Goal: Task Accomplishment & Management: Complete application form

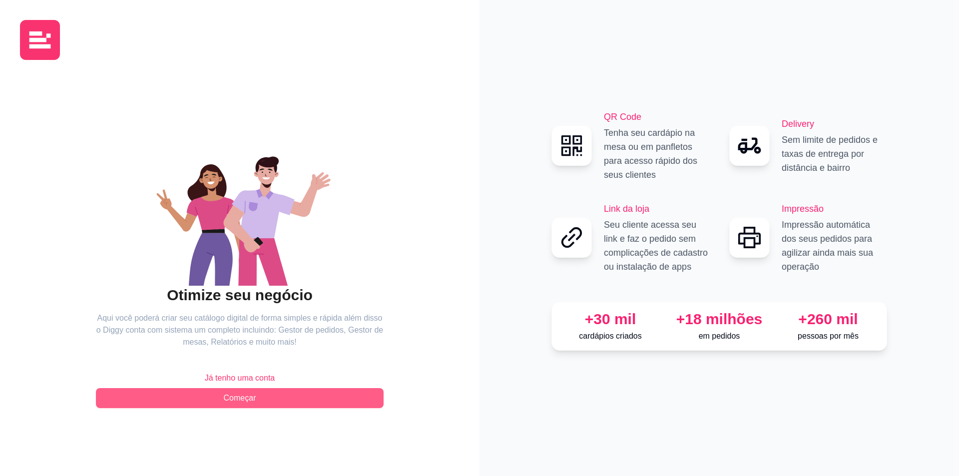
click at [258, 394] on button "Começar" at bounding box center [240, 398] width 288 height 20
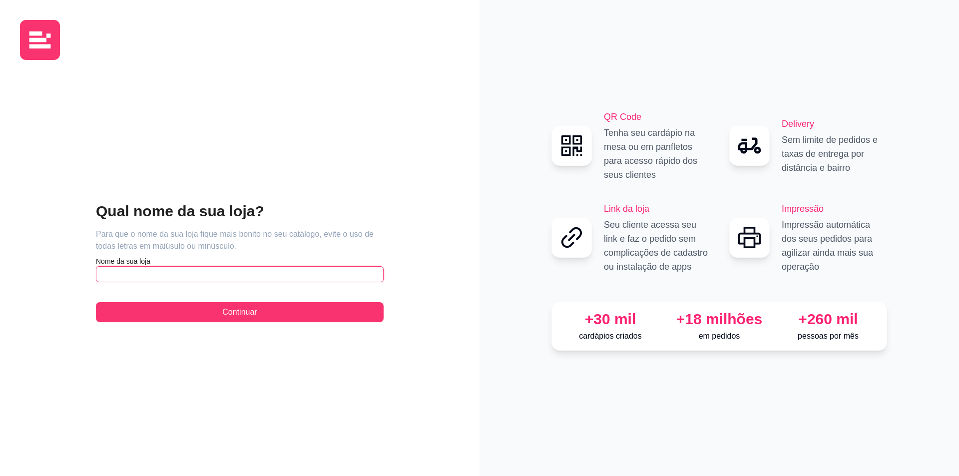
click at [247, 280] on input "text" at bounding box center [240, 274] width 288 height 16
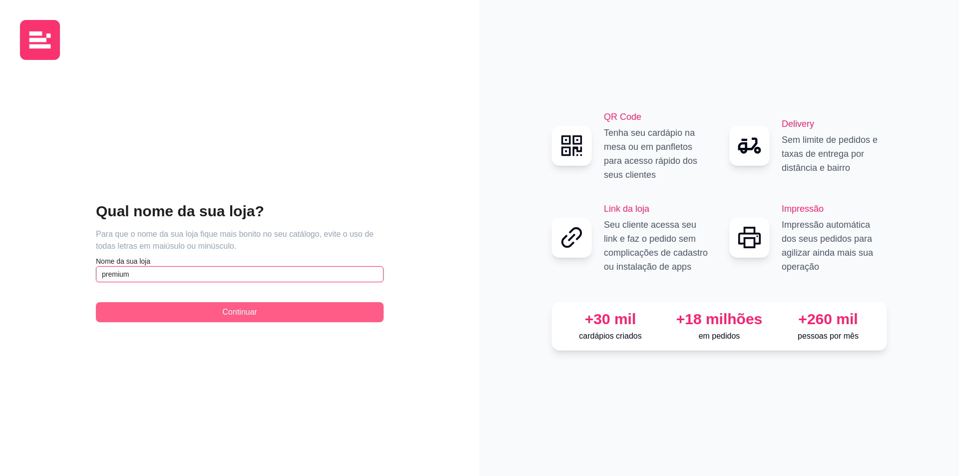
type input "premium"
click at [249, 315] on span "Continuar" at bounding box center [239, 312] width 34 height 12
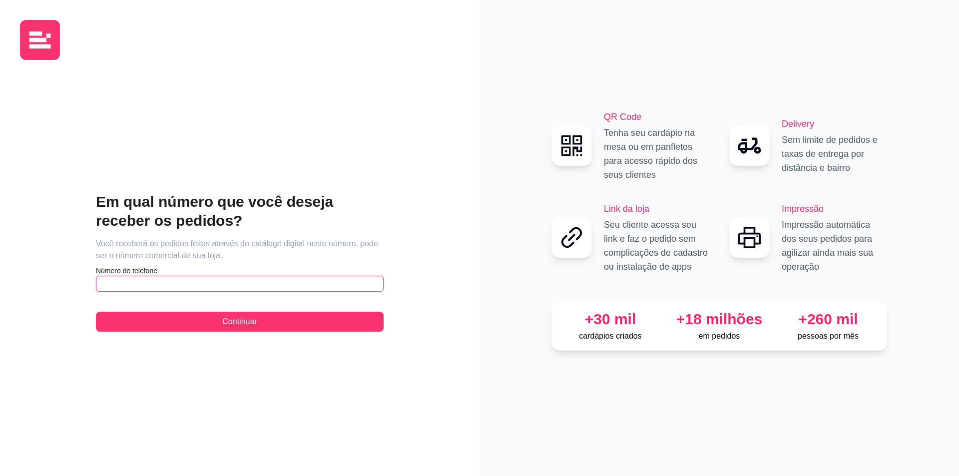
click at [265, 283] on input "text" at bounding box center [240, 284] width 288 height 16
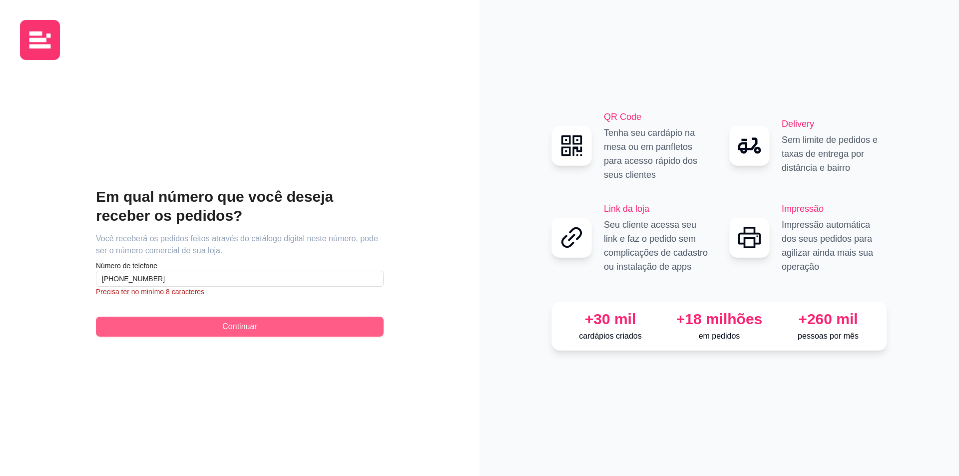
click at [155, 317] on div "Em qual número que você deseja receber os pedidos? Você receberá os pedidos fei…" at bounding box center [240, 261] width 288 height 149
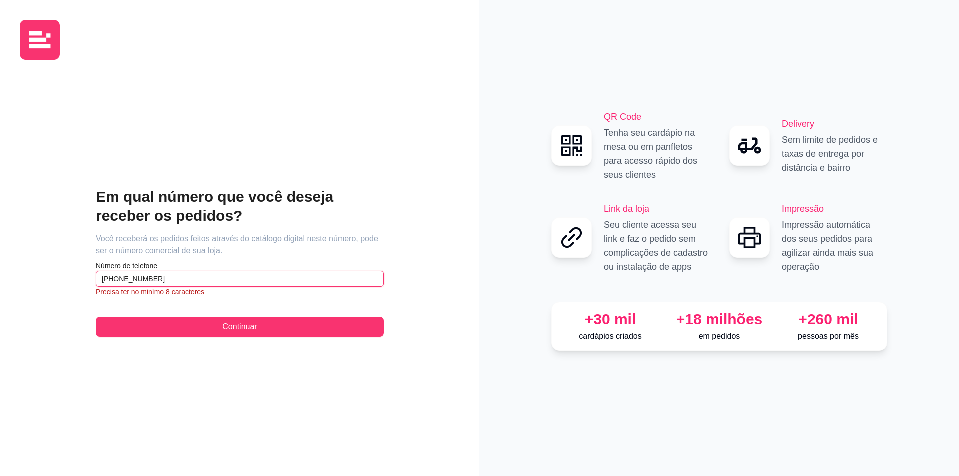
click at [127, 278] on input "[PHONE_NUMBER]" at bounding box center [240, 279] width 288 height 16
click at [150, 278] on input "[PHONE_NUMBER]" at bounding box center [240, 279] width 288 height 16
click at [140, 280] on input "[PHONE_NUMBER]" at bounding box center [240, 279] width 288 height 16
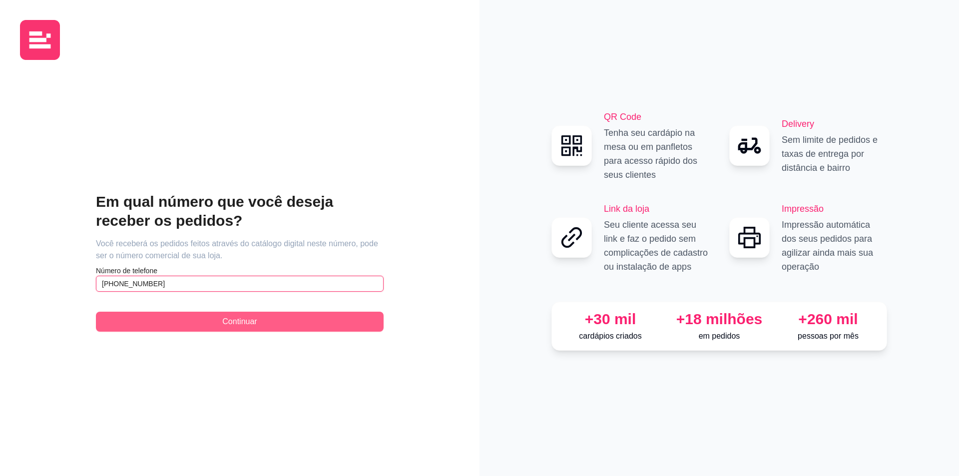
type input "[PHONE_NUMBER]"
click at [153, 315] on button "Continuar" at bounding box center [240, 322] width 288 height 20
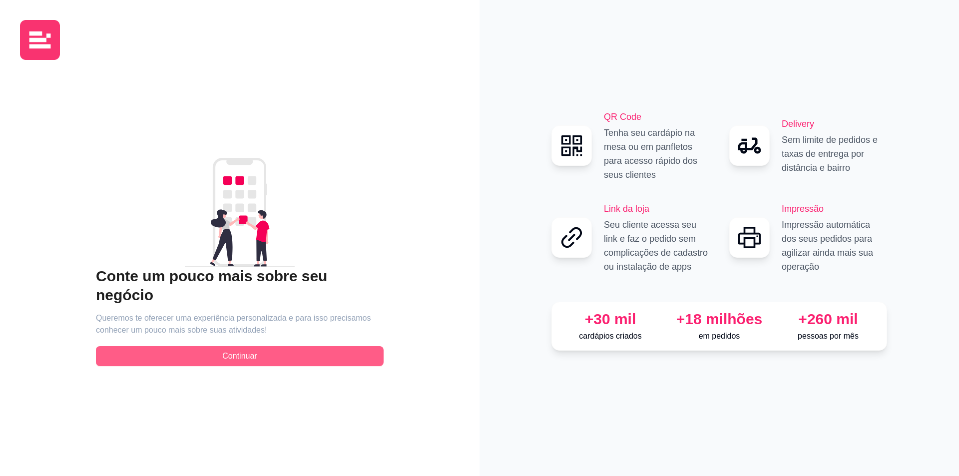
click at [220, 354] on button "Continuar" at bounding box center [240, 356] width 288 height 20
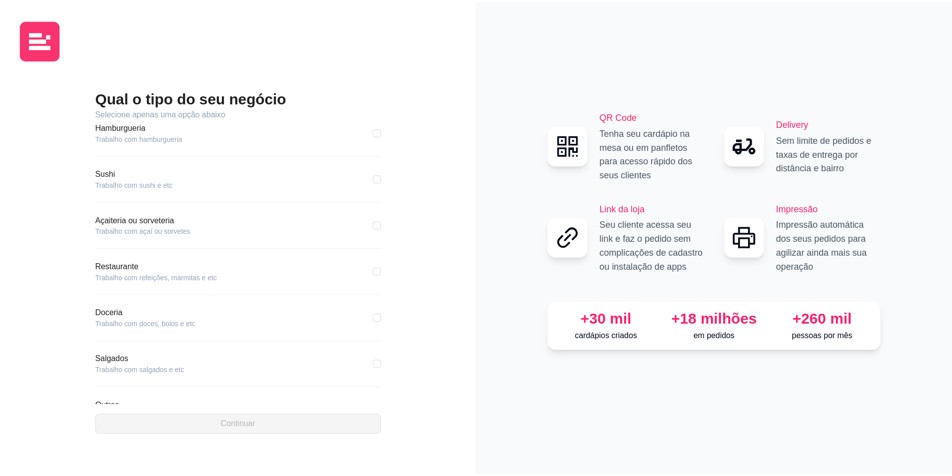
scroll to position [96, 0]
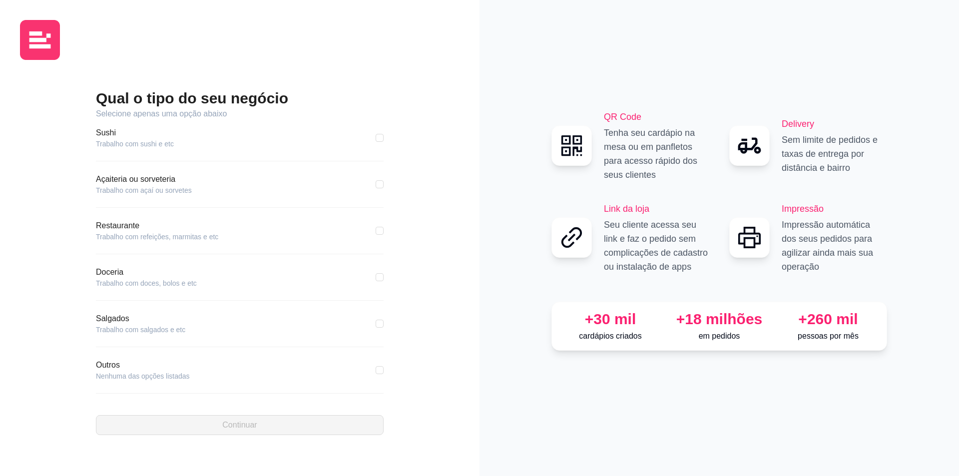
click at [241, 370] on div "Outros Nenhuma das opções listadas" at bounding box center [240, 370] width 288 height 22
click at [285, 230] on div "Restaurante Trabalho com refeições, marmitas e etc" at bounding box center [240, 231] width 288 height 22
click at [367, 228] on div "Restaurante Trabalho com refeições, marmitas e etc" at bounding box center [240, 231] width 288 height 22
click at [376, 228] on input "checkbox" at bounding box center [380, 231] width 8 height 8
checkbox input "true"
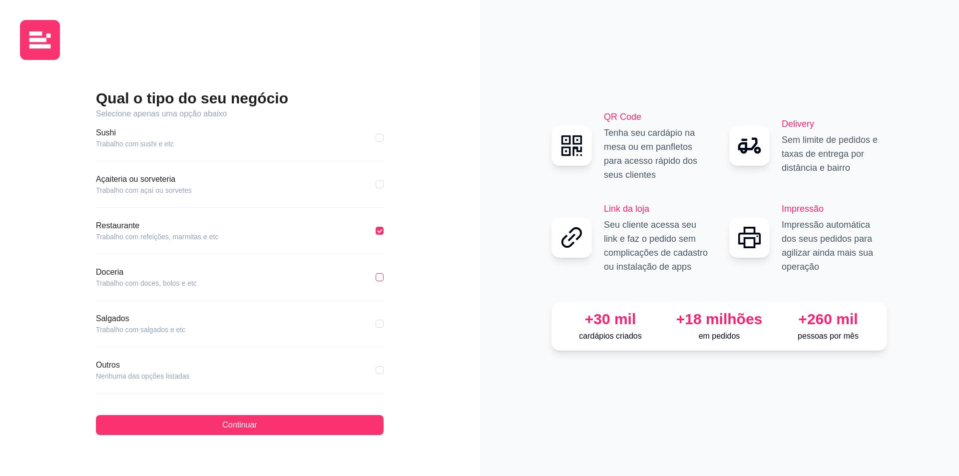
click at [376, 275] on input "checkbox" at bounding box center [380, 277] width 8 height 8
checkbox input "true"
checkbox input "false"
click at [376, 275] on input "checkbox" at bounding box center [380, 277] width 8 height 8
checkbox input "false"
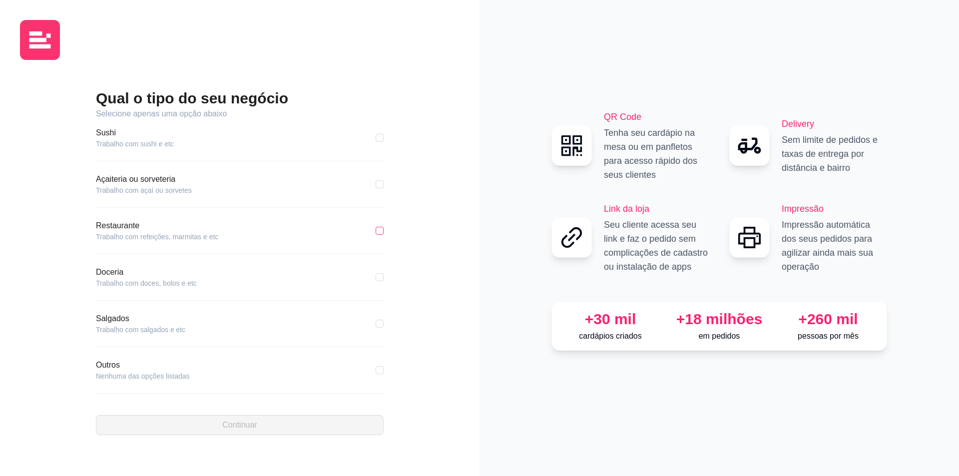
click at [376, 231] on input "checkbox" at bounding box center [380, 231] width 8 height 8
checkbox input "true"
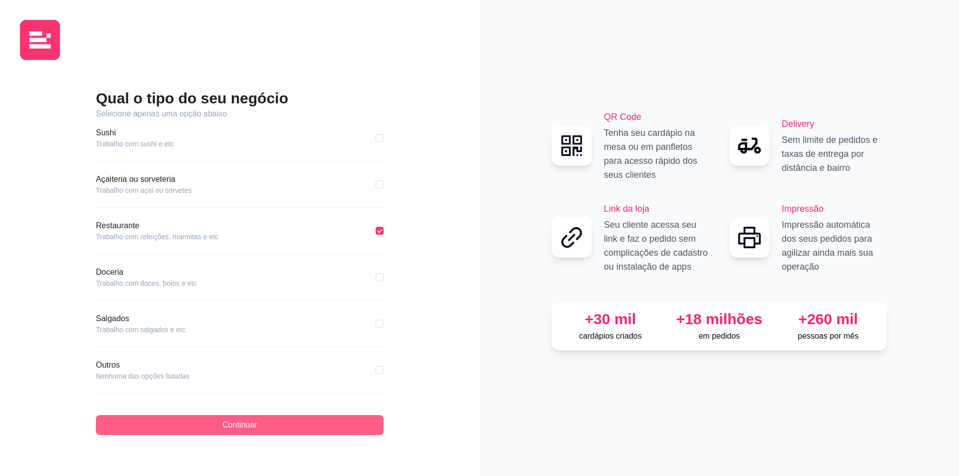
click at [369, 427] on button "Continuar" at bounding box center [240, 425] width 288 height 20
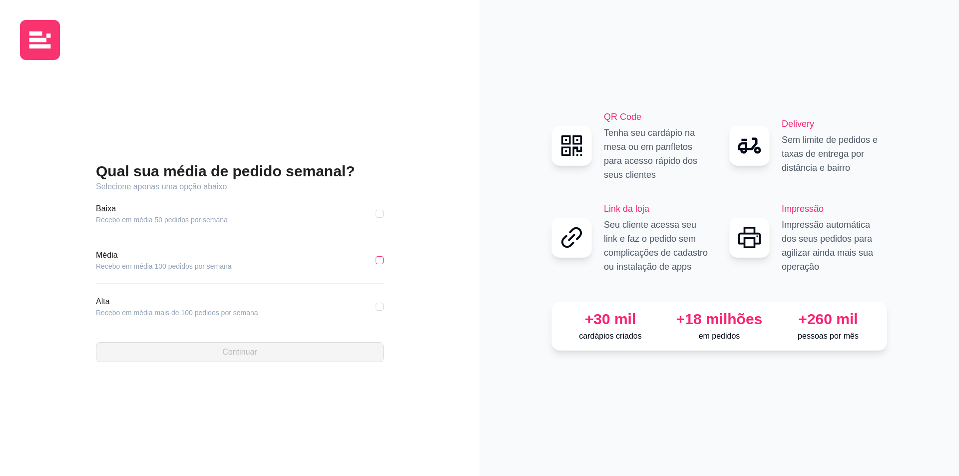
click at [377, 260] on input "checkbox" at bounding box center [380, 260] width 8 height 8
checkbox input "true"
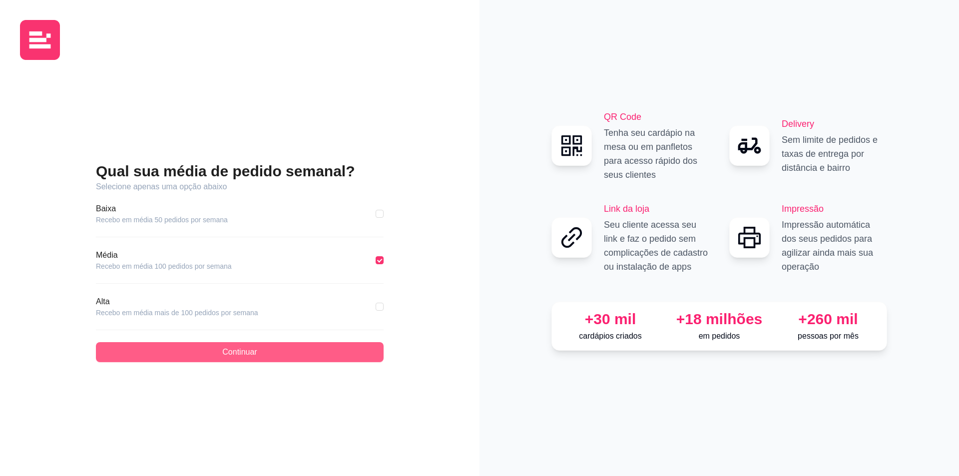
click at [320, 361] on button "Continuar" at bounding box center [240, 352] width 288 height 20
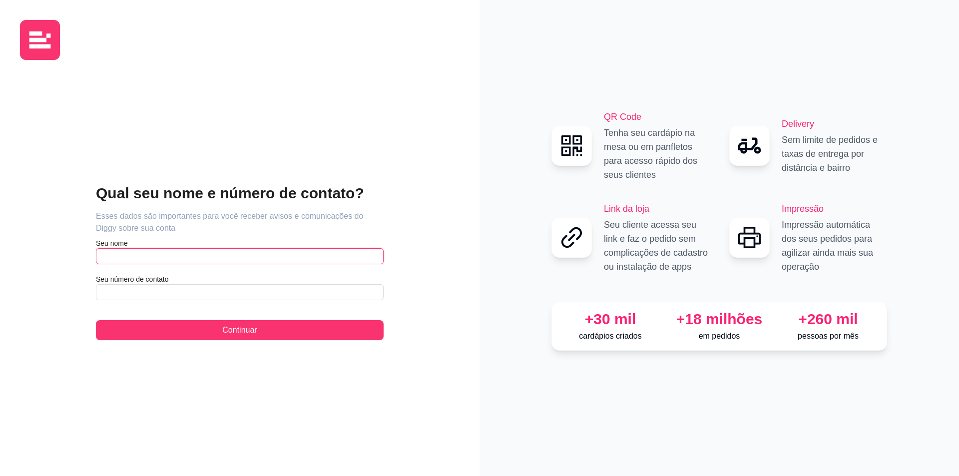
click at [237, 254] on input "text" at bounding box center [240, 256] width 288 height 16
type input "[PERSON_NAME]"
click at [195, 286] on input "text" at bounding box center [240, 292] width 288 height 16
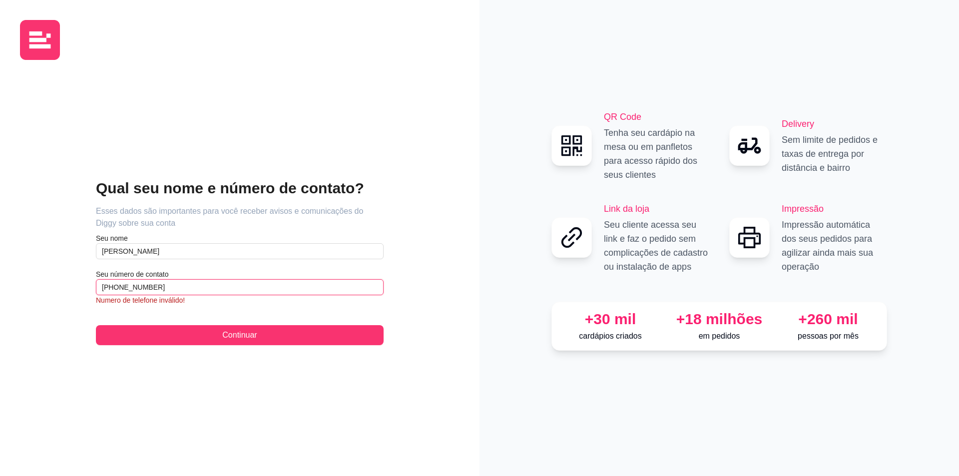
click at [204, 286] on input "[PHONE_NUMBER]" at bounding box center [240, 287] width 288 height 16
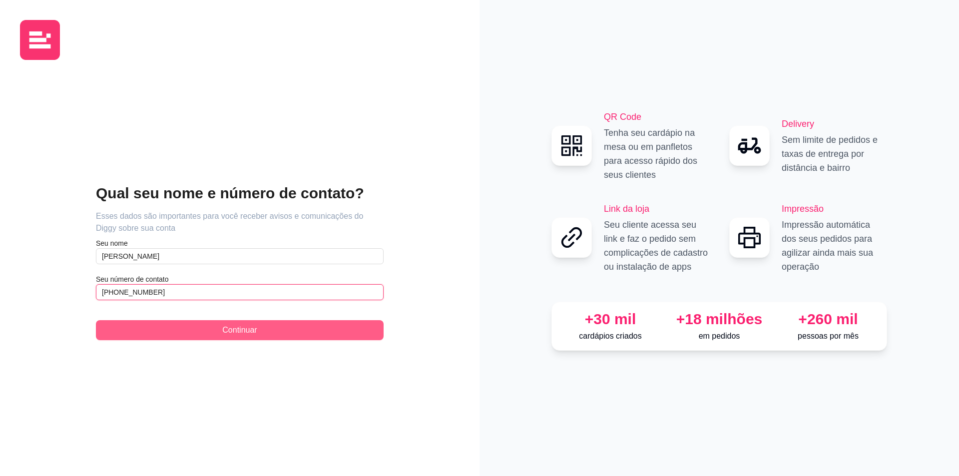
type input "[PHONE_NUMBER]"
click at [192, 324] on button "Continuar" at bounding box center [240, 330] width 288 height 20
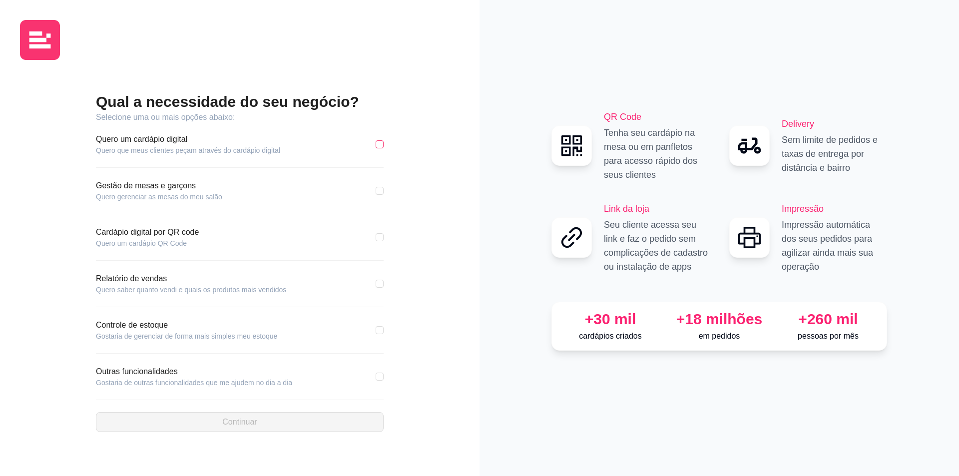
click at [383, 142] on input "checkbox" at bounding box center [380, 144] width 8 height 8
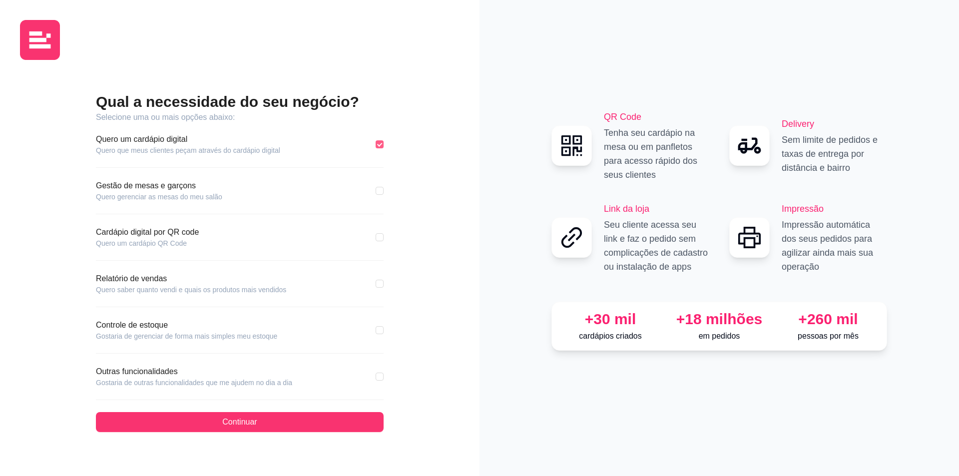
click at [379, 142] on input "checkbox" at bounding box center [380, 144] width 8 height 8
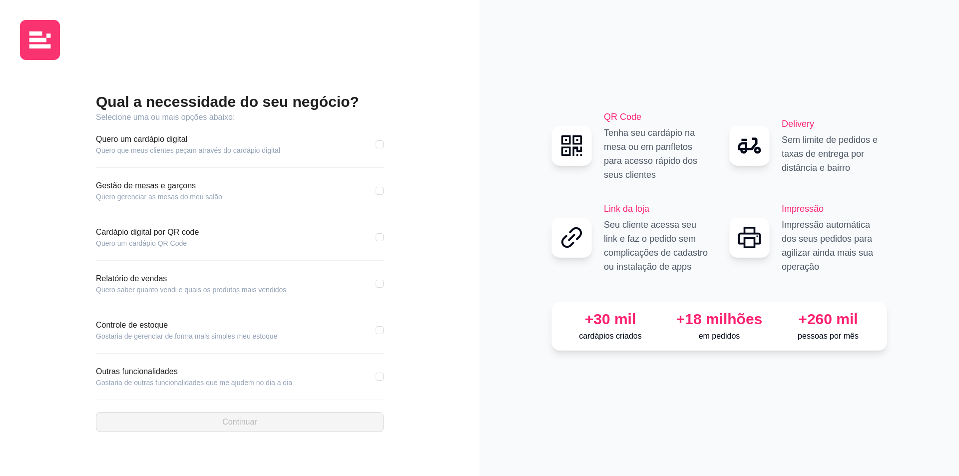
click at [384, 144] on div "Qual a necessidade do seu negócio? Selecione uma ou mais opções abaixo: Quero u…" at bounding box center [240, 262] width 440 height 388
click at [375, 145] on div "Quero um cardápio digital Quero que meus clientes peçam através do cardápio dig…" at bounding box center [240, 144] width 288 height 22
click at [384, 151] on div "Qual a necessidade do seu negócio? Selecione uma ou mais opções abaixo: Quero u…" at bounding box center [240, 262] width 440 height 388
click at [381, 144] on input "checkbox" at bounding box center [380, 144] width 8 height 8
checkbox input "true"
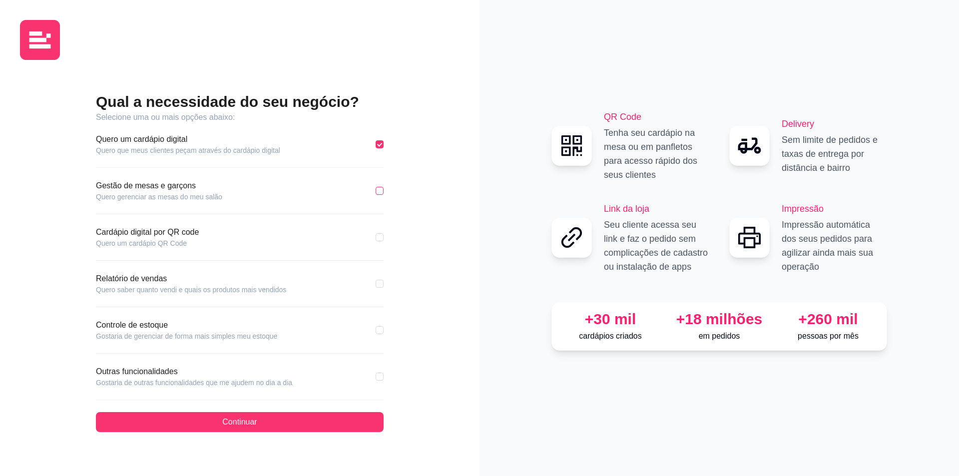
drag, startPoint x: 381, startPoint y: 187, endPoint x: 380, endPoint y: 192, distance: 5.5
click at [381, 191] on div "Gestão de mesas e garçons Quero gerenciar as mesas do meu salão" at bounding box center [240, 191] width 288 height 22
click at [380, 192] on input "checkbox" at bounding box center [380, 191] width 8 height 8
checkbox input "true"
click at [381, 238] on input "checkbox" at bounding box center [380, 237] width 8 height 8
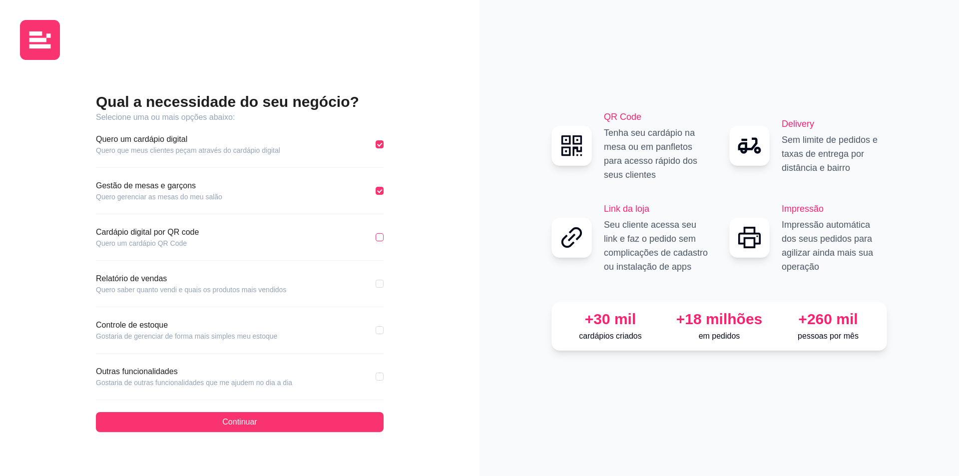
checkbox input "true"
click at [380, 285] on input "checkbox" at bounding box center [380, 284] width 8 height 8
checkbox input "true"
click at [381, 326] on input "checkbox" at bounding box center [380, 330] width 8 height 8
checkbox input "true"
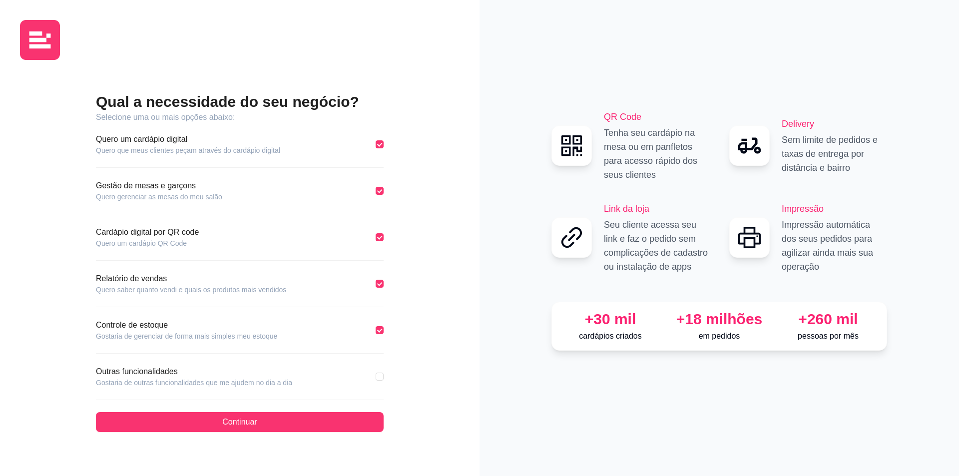
click at [378, 383] on div "Outras funcionalidades Gostaria de outras funcionalidades que me ajudem no dia …" at bounding box center [240, 377] width 288 height 22
click at [379, 381] on label at bounding box center [380, 376] width 8 height 11
click at [379, 381] on input "checkbox" at bounding box center [380, 377] width 8 height 8
checkbox input "true"
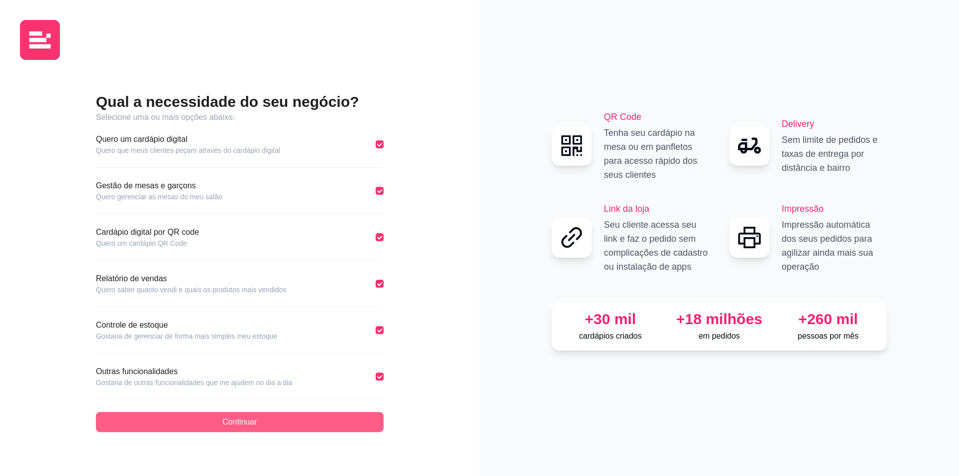
click at [356, 430] on button "Continuar" at bounding box center [240, 422] width 288 height 20
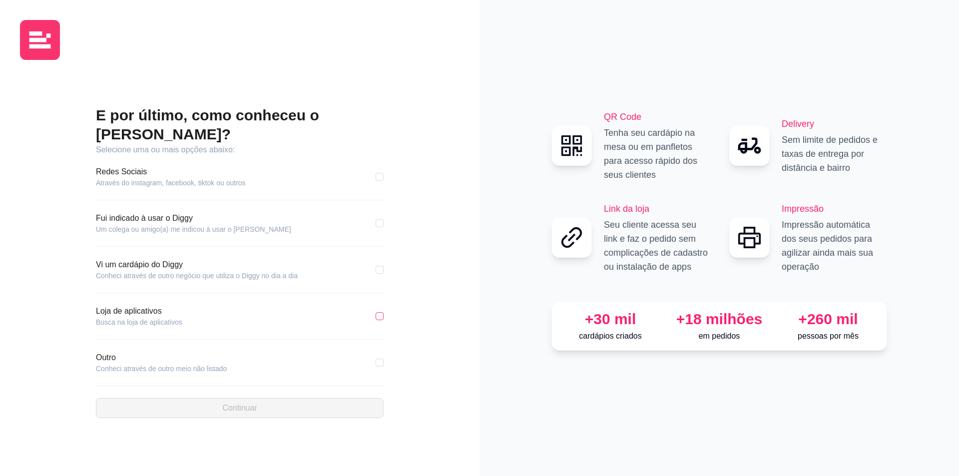
click at [380, 312] on input "checkbox" at bounding box center [380, 316] width 8 height 8
checkbox input "true"
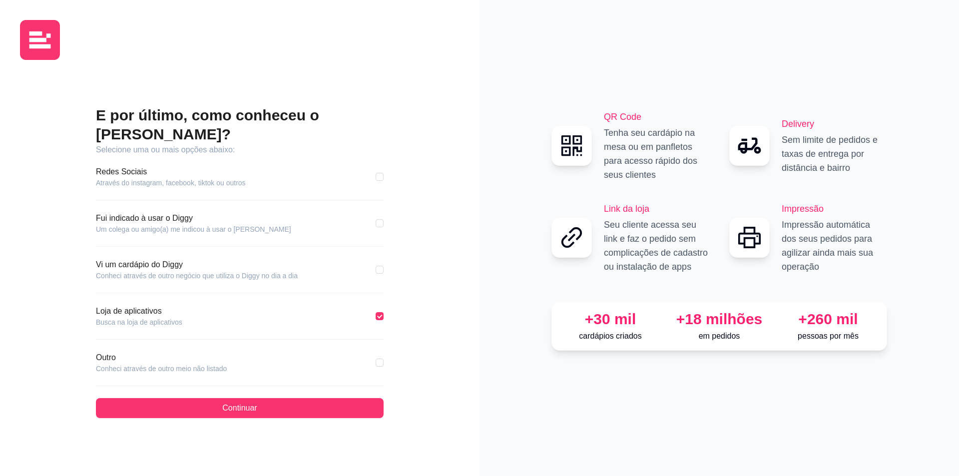
click at [283, 379] on div "E por último, como conheceu o [PERSON_NAME]? Selecione uma ou mais opções abaix…" at bounding box center [240, 262] width 288 height 312
click at [247, 402] on span "Continuar" at bounding box center [239, 408] width 34 height 12
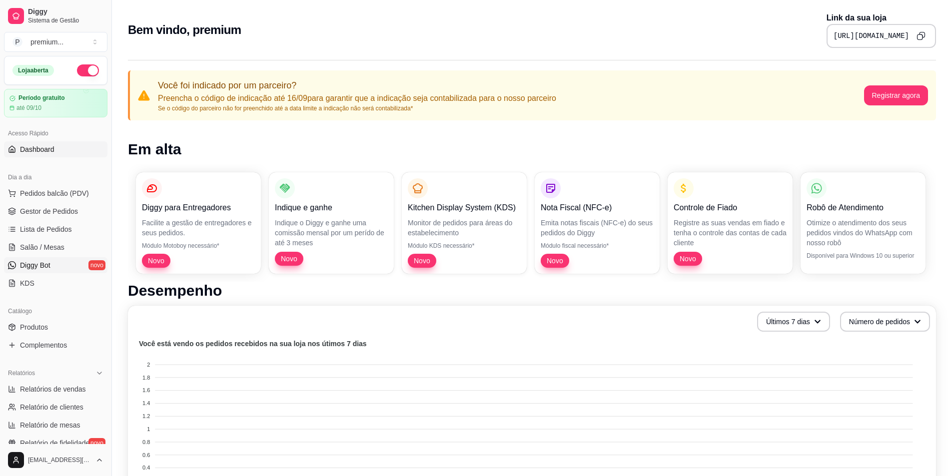
click at [58, 269] on link "Diggy Bot novo" at bounding box center [55, 265] width 103 height 16
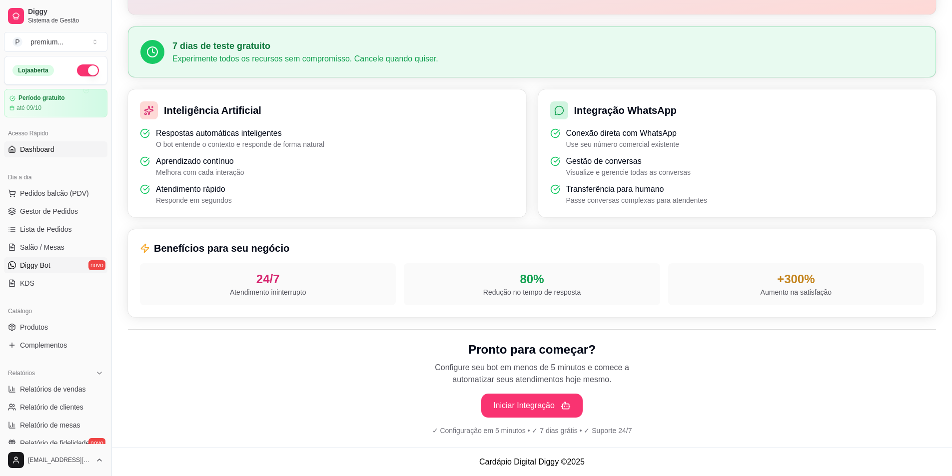
click at [16, 143] on link "Dashboard" at bounding box center [55, 149] width 103 height 16
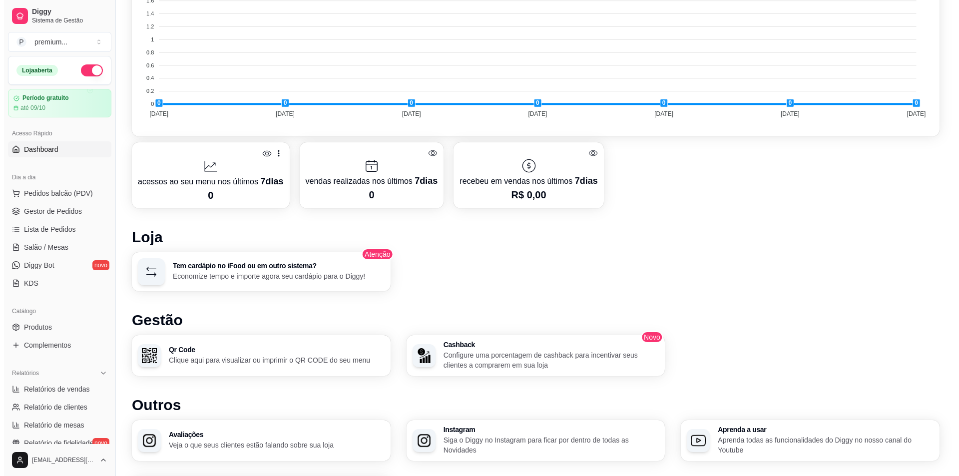
scroll to position [466, 0]
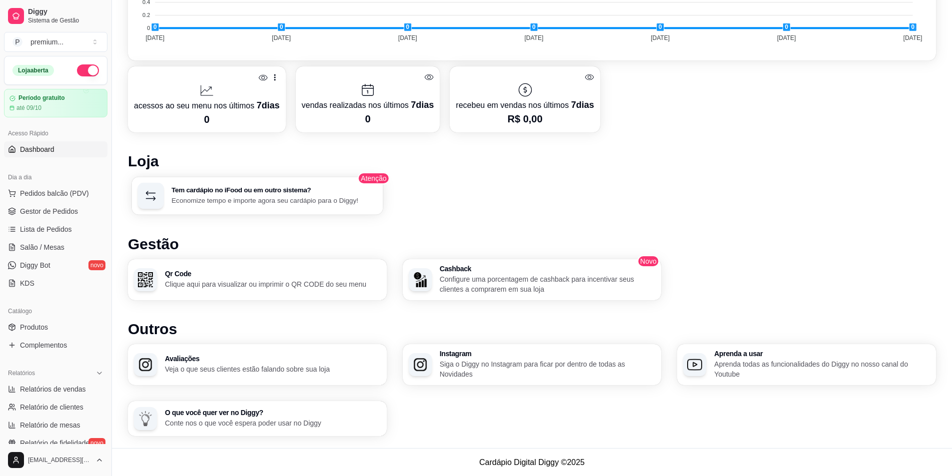
click at [277, 187] on h3 "Tem cardápio no iFood ou em outro sistema?" at bounding box center [273, 190] width 205 height 7
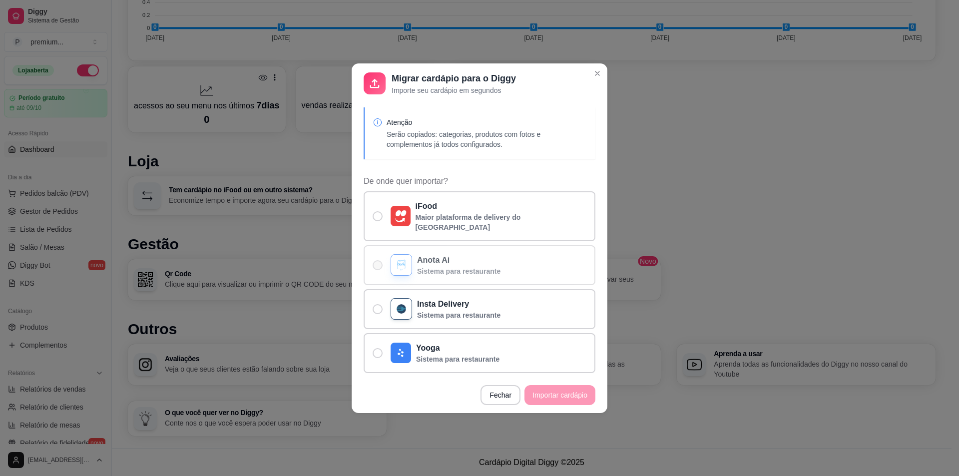
click at [416, 254] on div "Anota Ai Sistema para restaurante" at bounding box center [446, 265] width 110 height 22
click at [379, 267] on input "Anota Ai Sistema para restaurante" at bounding box center [375, 270] width 6 height 6
radio input "true"
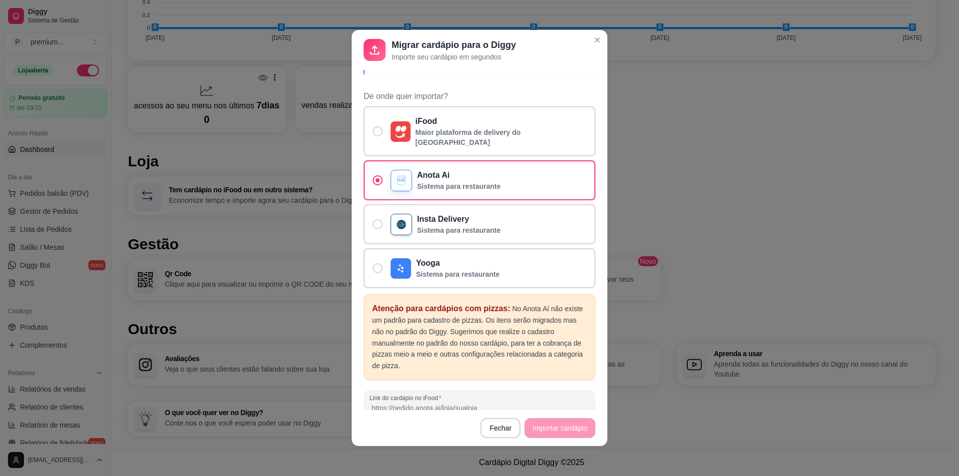
scroll to position [86, 0]
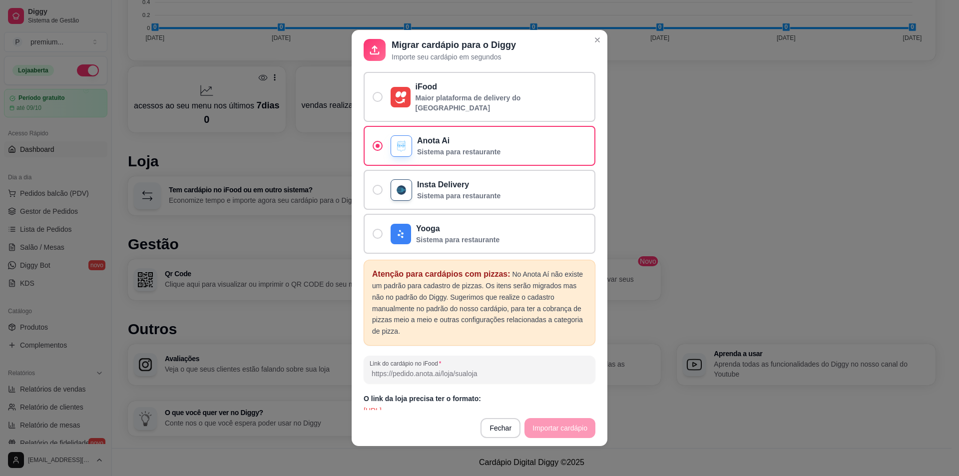
click at [405, 369] on input "Link do cardápio no iFood" at bounding box center [480, 374] width 220 height 10
paste input "[URL]"
type input "[URL]"
click at [555, 421] on button "Importar cardápio" at bounding box center [560, 428] width 71 height 20
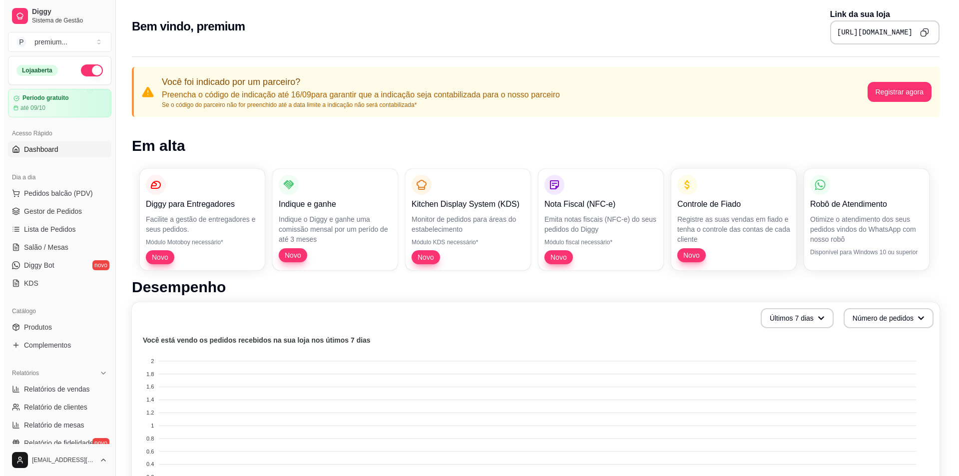
scroll to position [0, 0]
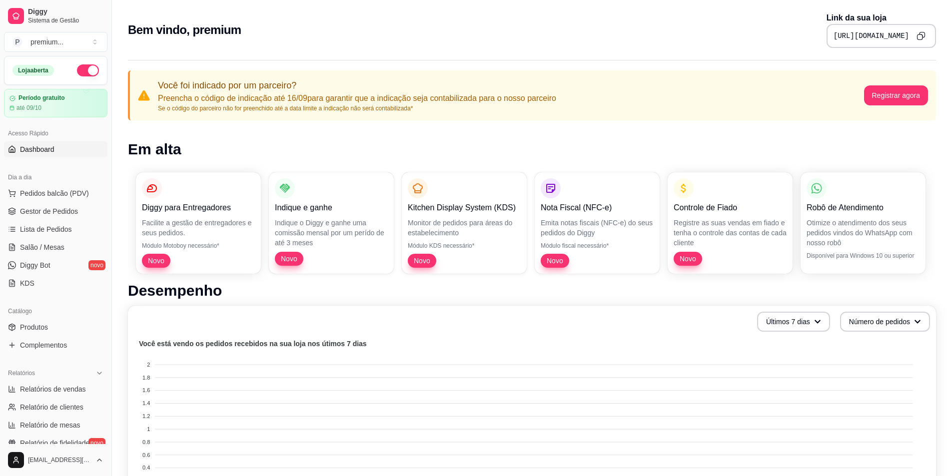
click at [563, 247] on p "Módulo fiscal necessário*" at bounding box center [597, 246] width 113 height 8
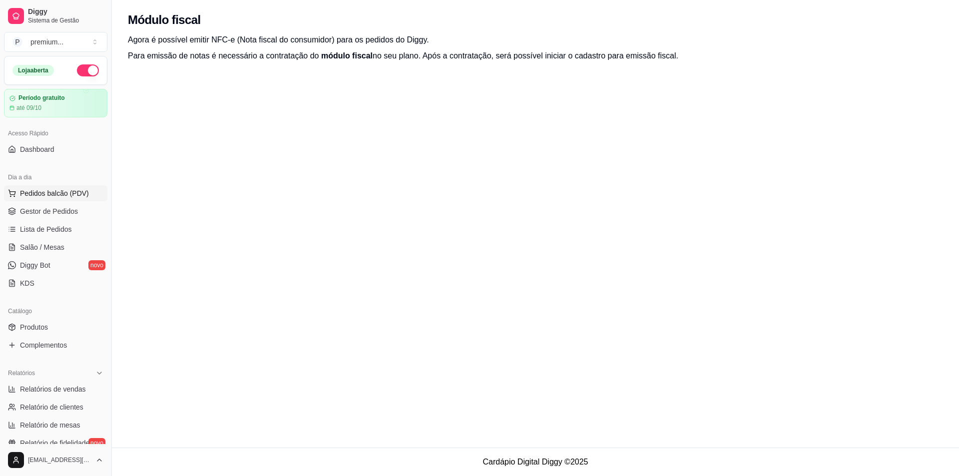
click at [68, 194] on span "Pedidos balcão (PDV)" at bounding box center [54, 193] width 69 height 10
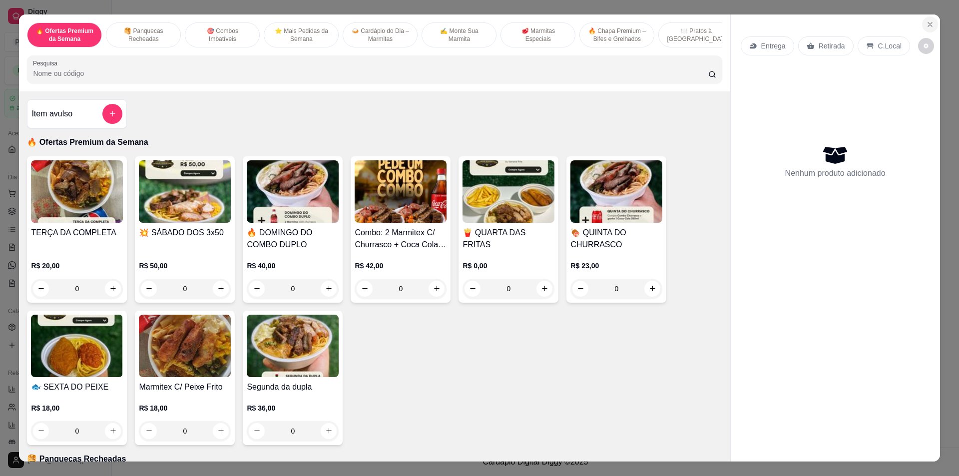
click at [928, 24] on icon "Close" at bounding box center [930, 24] width 4 height 4
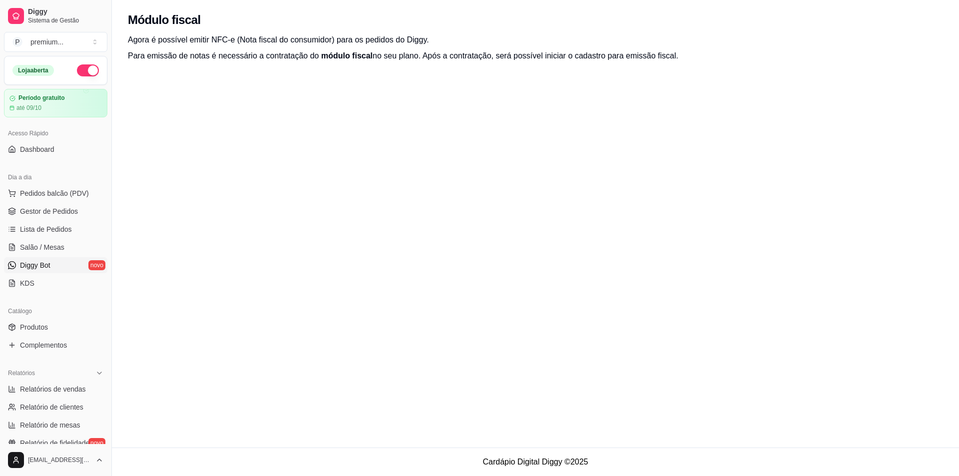
click at [71, 262] on link "Diggy Bot novo" at bounding box center [55, 265] width 103 height 16
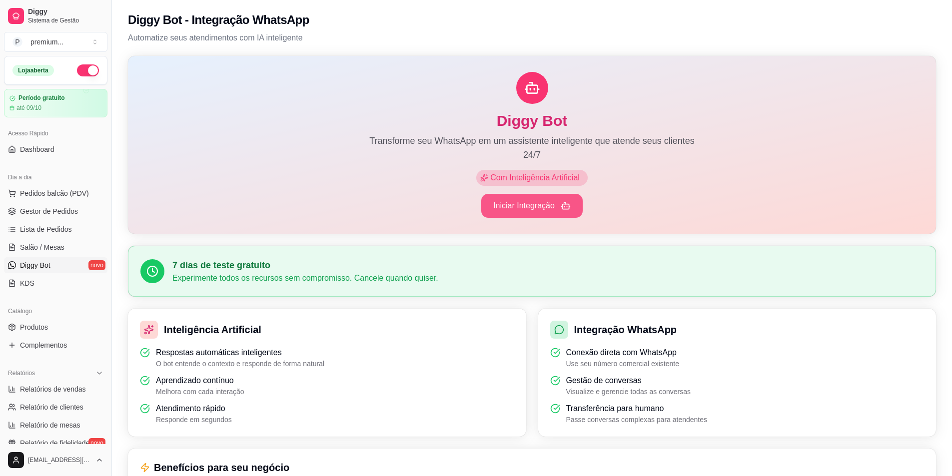
click at [548, 201] on button "Iniciar Integração" at bounding box center [531, 206] width 101 height 24
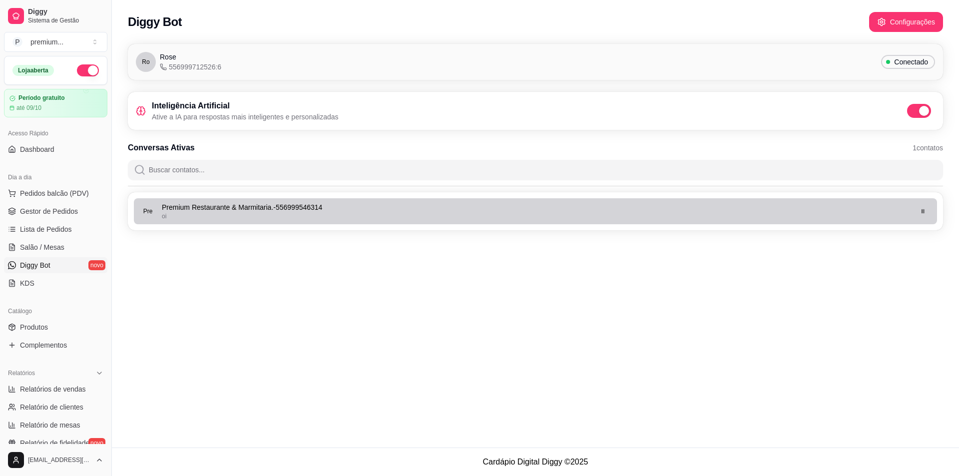
click at [536, 213] on div "oi" at bounding box center [537, 216] width 750 height 8
click at [324, 209] on p "Premium Restaurante & Marmitaria. - 556999546314" at bounding box center [537, 207] width 750 height 10
click at [156, 210] on div "Pre Premium Restaurante & Marmitaria. - 556999546314 oi" at bounding box center [526, 211] width 772 height 18
click at [144, 213] on span "Pre" at bounding box center [147, 211] width 9 height 8
click at [923, 211] on icon "button" at bounding box center [923, 211] width 6 height 6
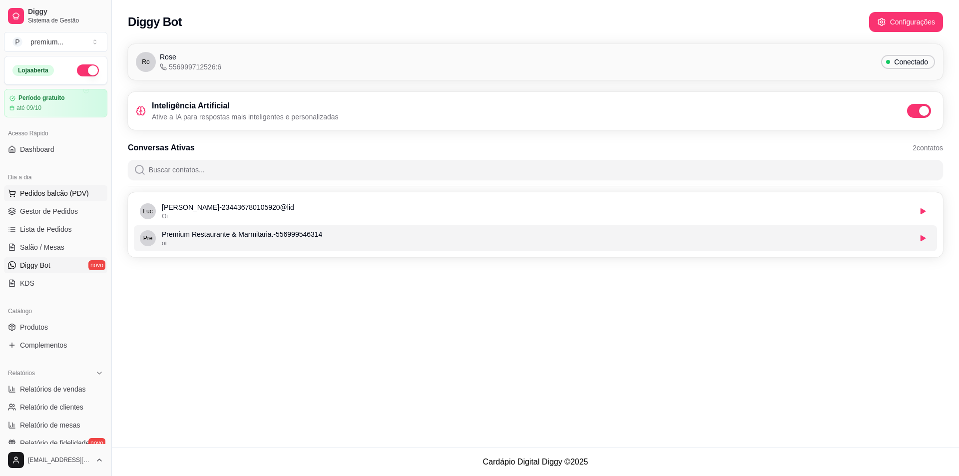
click at [39, 196] on span "Pedidos balcão (PDV)" at bounding box center [54, 193] width 69 height 10
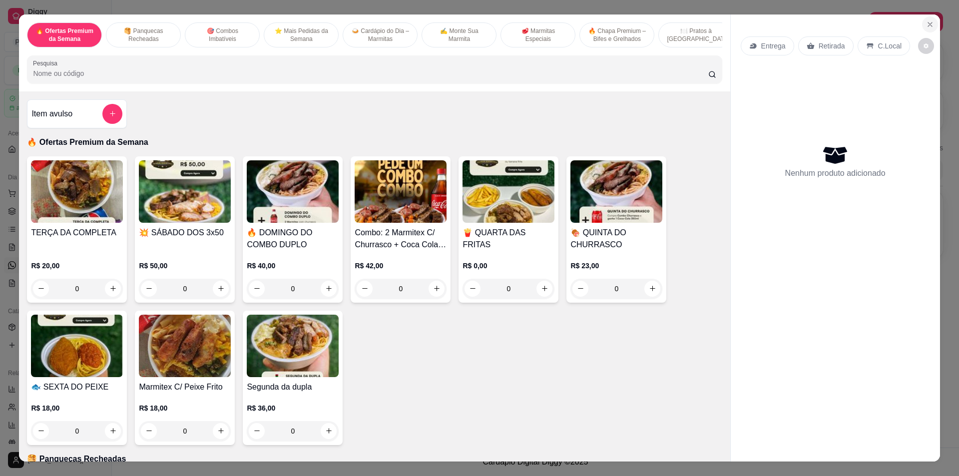
click at [930, 17] on button "Close" at bounding box center [930, 24] width 16 height 16
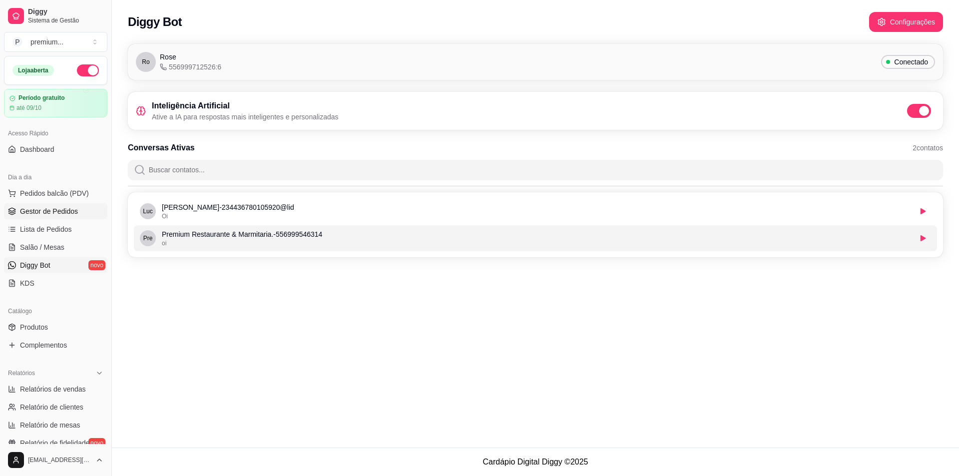
click at [60, 208] on span "Gestor de Pedidos" at bounding box center [49, 211] width 58 height 10
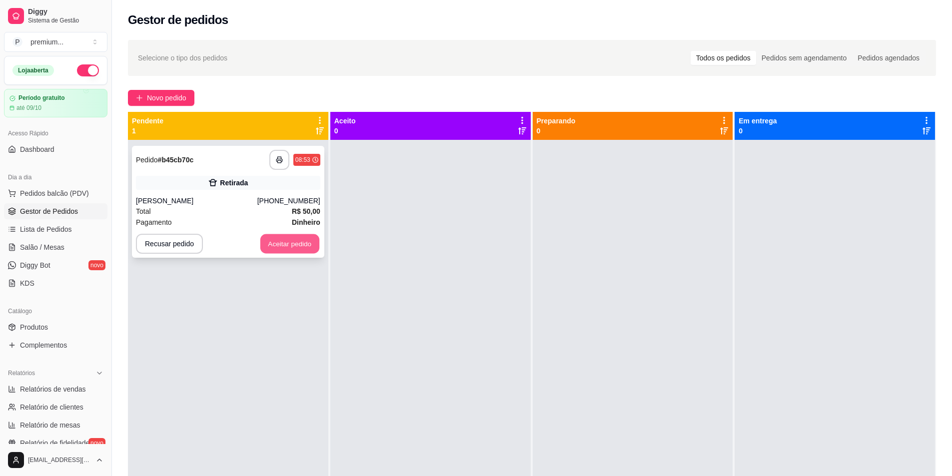
click at [290, 247] on button "Aceitar pedido" at bounding box center [289, 243] width 59 height 19
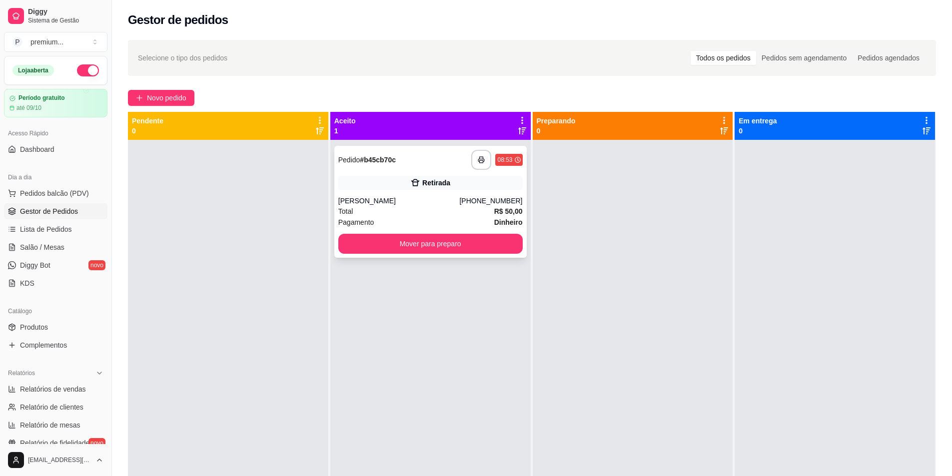
click at [433, 173] on div "**********" at bounding box center [430, 202] width 192 height 112
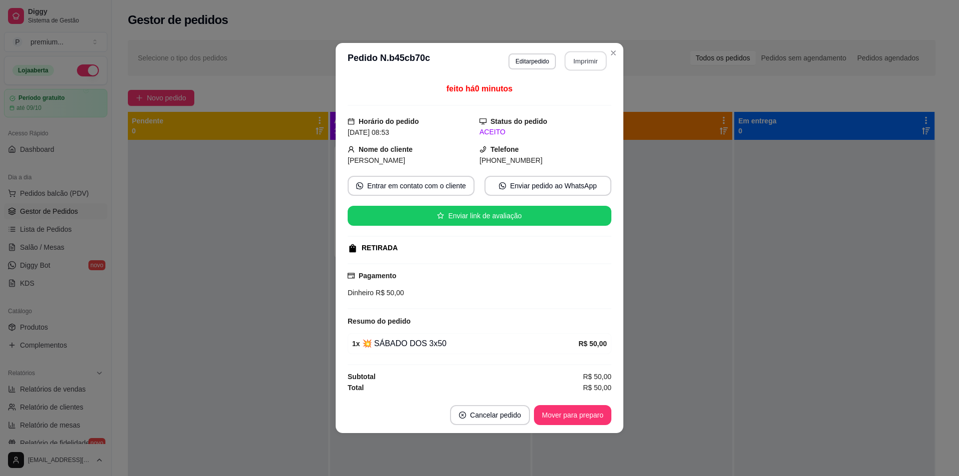
click at [581, 60] on button "Imprimir" at bounding box center [586, 60] width 42 height 19
click at [574, 419] on button "Mover para preparo" at bounding box center [572, 415] width 77 height 20
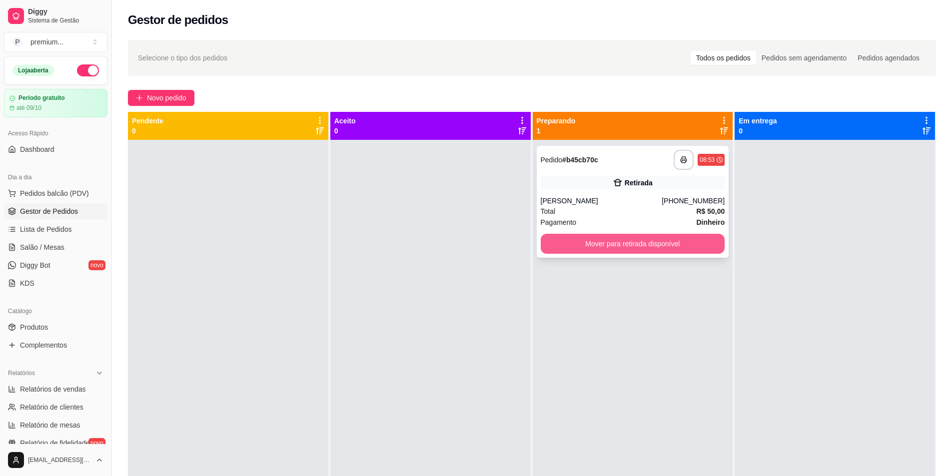
click at [687, 239] on button "Mover para retirada disponível" at bounding box center [633, 244] width 184 height 20
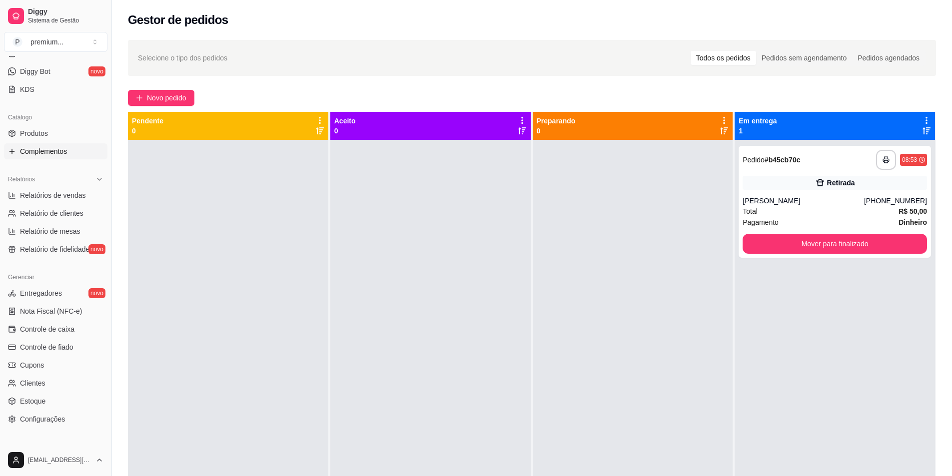
scroll to position [243, 0]
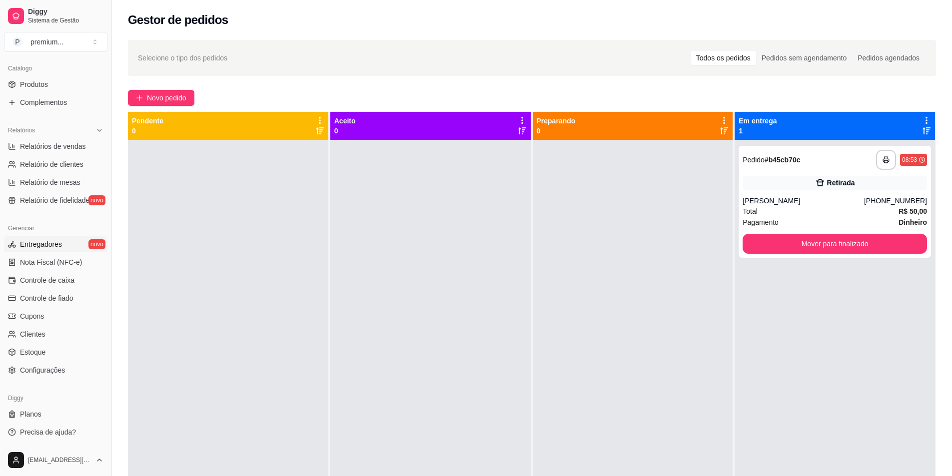
click at [81, 241] on link "Entregadores novo" at bounding box center [55, 244] width 103 height 16
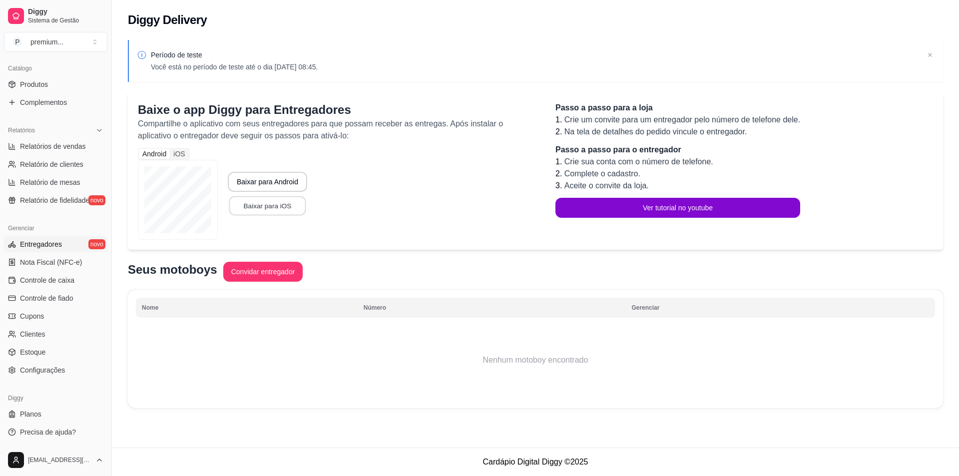
click at [267, 203] on button "Baixar para iOS" at bounding box center [267, 205] width 77 height 19
click at [278, 200] on button "Baixar para iOS" at bounding box center [267, 205] width 77 height 19
click at [267, 268] on button "Convidar entregador" at bounding box center [262, 271] width 77 height 19
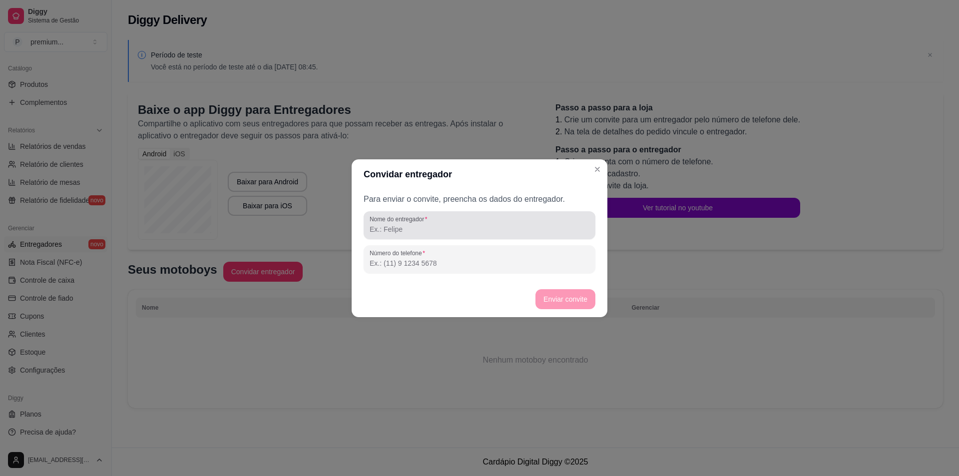
click at [477, 236] on div "Nome do entregador" at bounding box center [480, 225] width 232 height 28
type input "6"
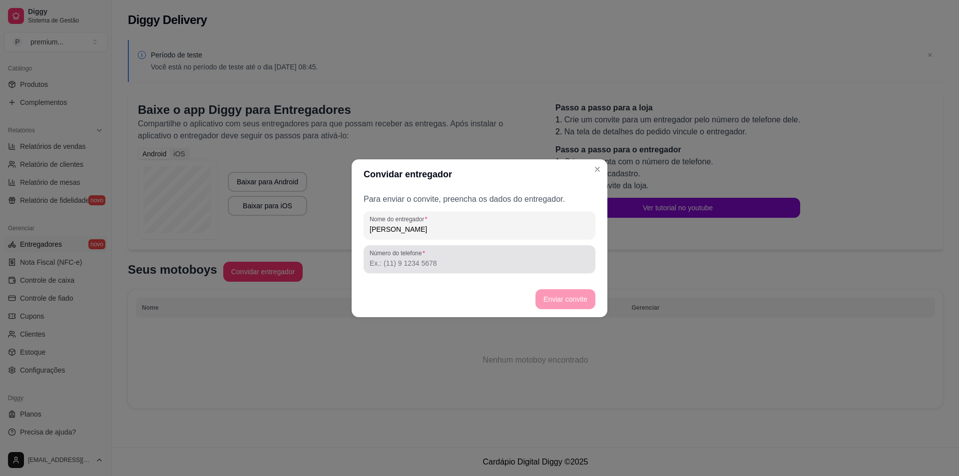
type input "[PERSON_NAME]"
click at [425, 256] on label "Número do telefone" at bounding box center [399, 253] width 59 height 8
click at [425, 258] on input "Número do telefone" at bounding box center [480, 263] width 220 height 10
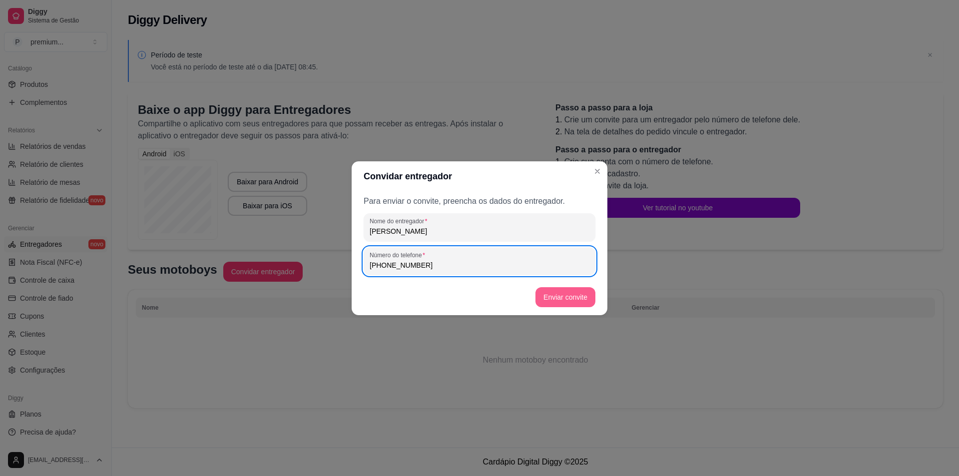
type input "[PHONE_NUMBER]"
click at [566, 296] on button "Enviar convite" at bounding box center [566, 297] width 60 height 20
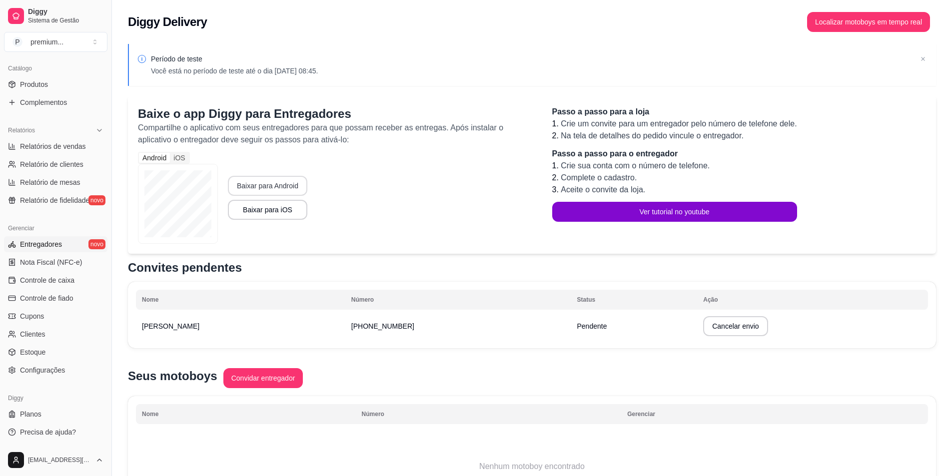
click at [281, 183] on button "Baixar para Android" at bounding box center [267, 186] width 79 height 20
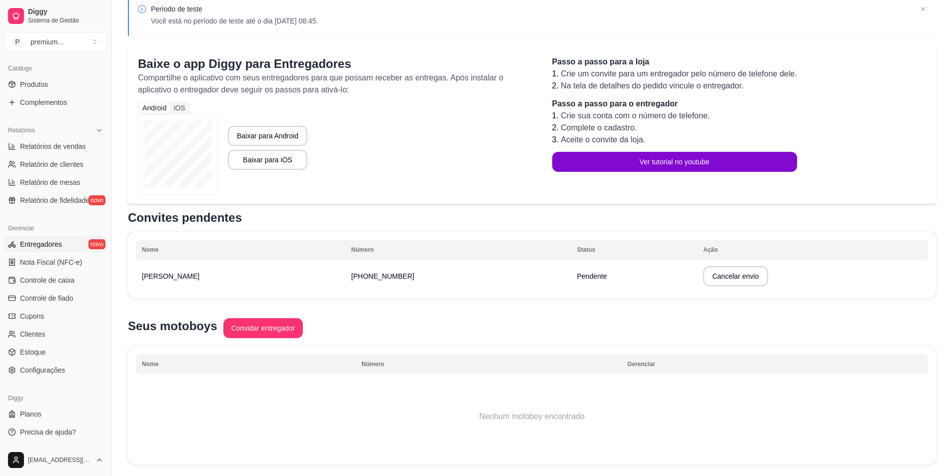
scroll to position [79, 0]
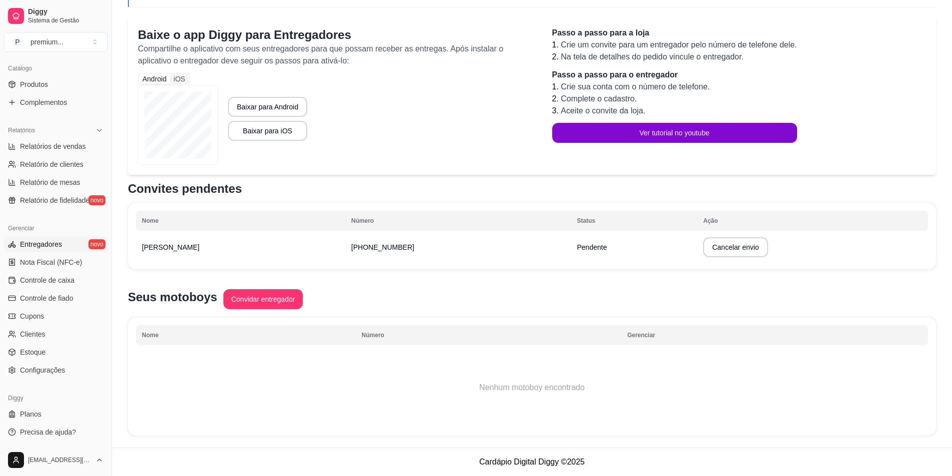
click at [577, 250] on span "Pendente" at bounding box center [592, 247] width 30 height 8
click at [52, 372] on span "Configurações" at bounding box center [42, 370] width 45 height 10
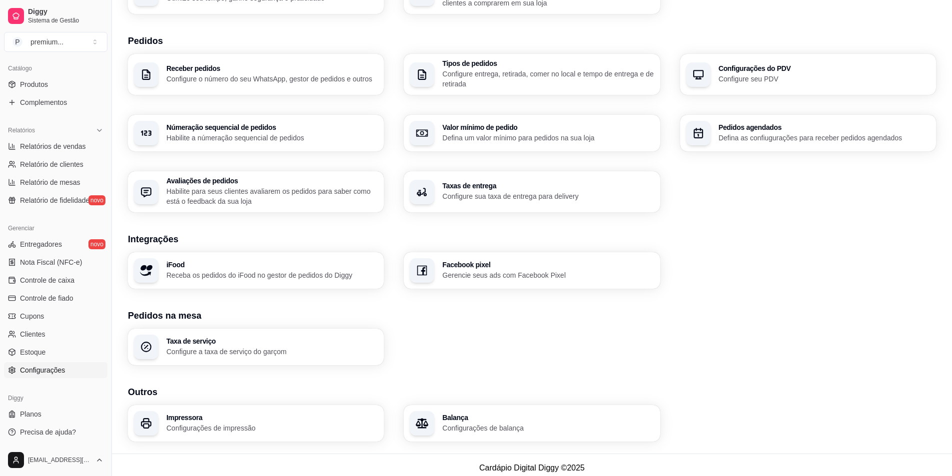
scroll to position [210, 0]
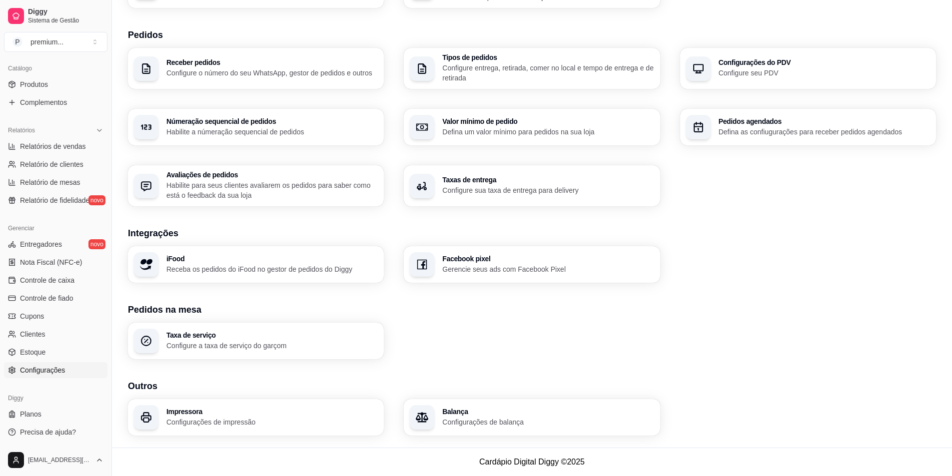
click at [421, 414] on icon "button" at bounding box center [422, 417] width 12 height 12
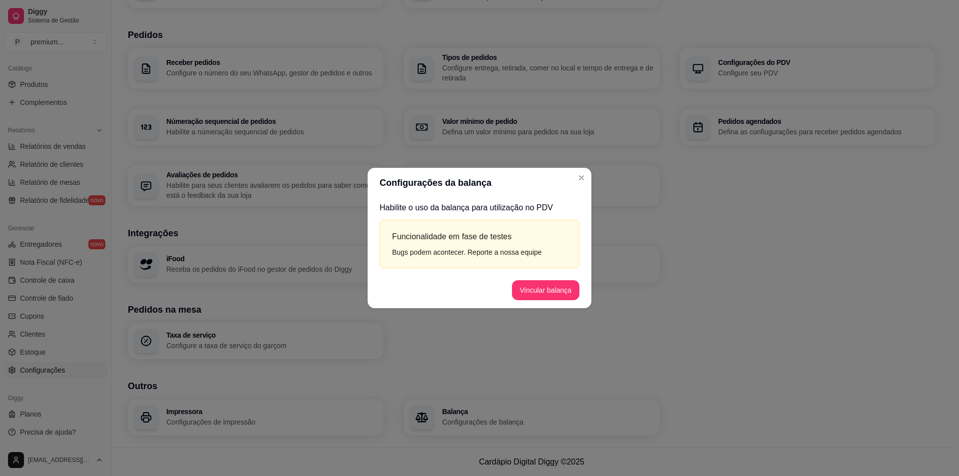
click at [567, 180] on header "Configurações da balança" at bounding box center [480, 183] width 224 height 30
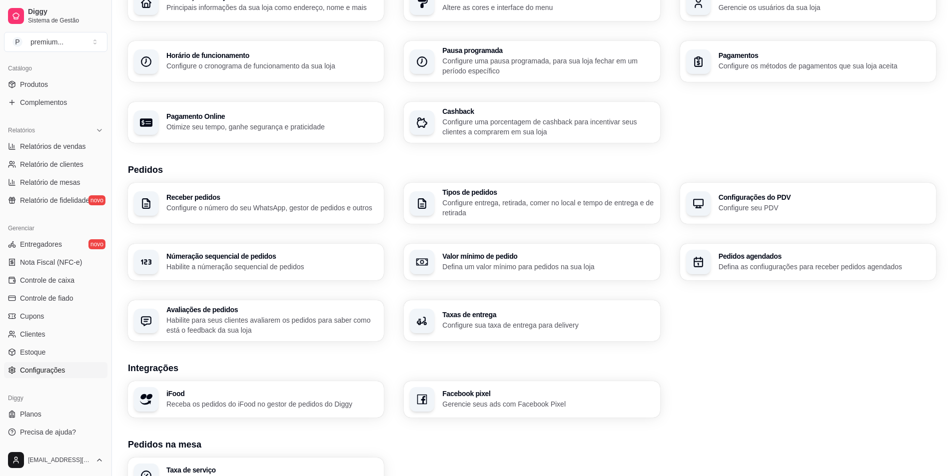
scroll to position [0, 0]
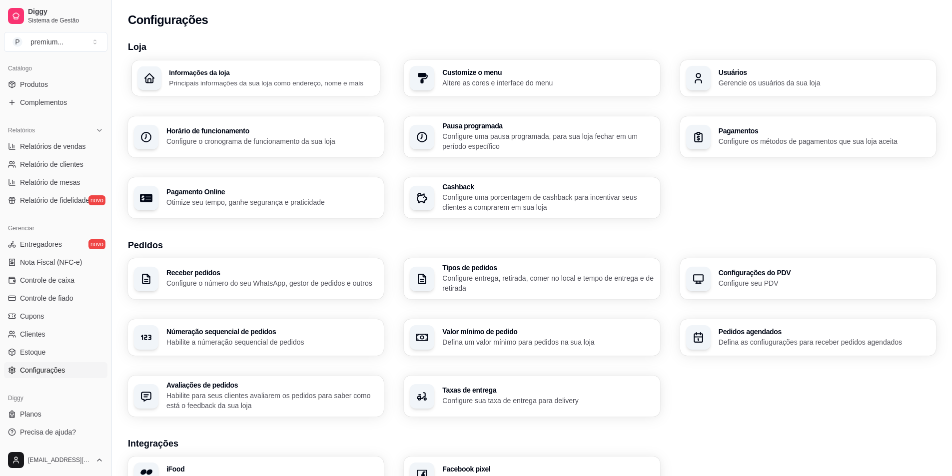
click at [245, 81] on p "Principais informações da sua loja como endereço, nome e mais" at bounding box center [271, 82] width 205 height 9
drag, startPoint x: 611, startPoint y: 36, endPoint x: 779, endPoint y: 425, distance: 423.5
click at [779, 425] on div "Loja Informações da loja Principais informações da sua loja como endereço, nome…" at bounding box center [532, 343] width 808 height 606
click at [716, 271] on div "Configurações do PDV Configure seu PDV" at bounding box center [808, 279] width 248 height 40
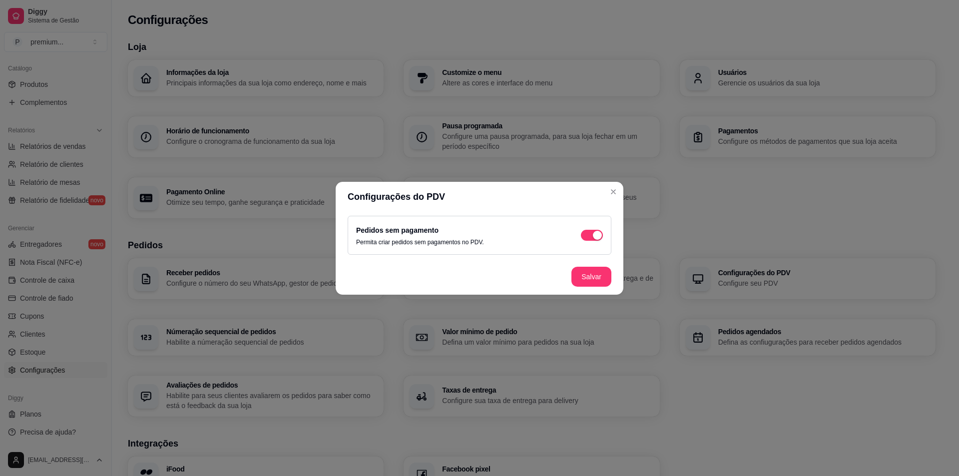
click at [598, 191] on header "Configurações do PDV" at bounding box center [480, 197] width 288 height 30
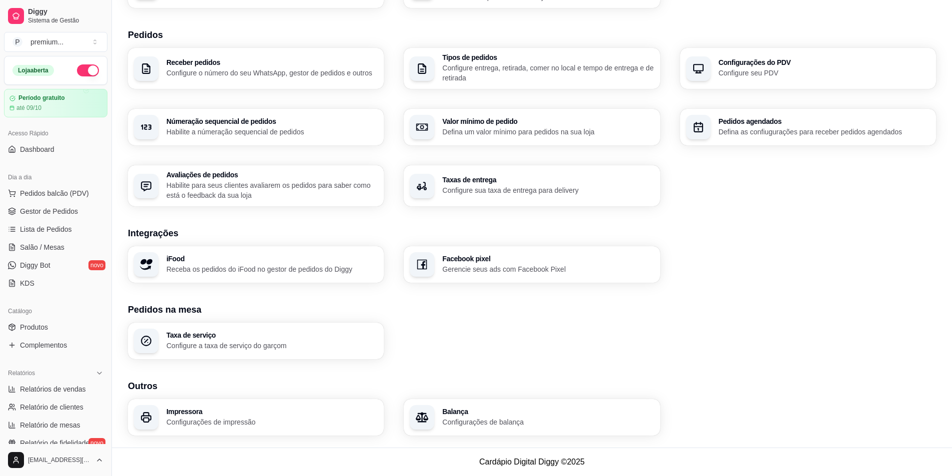
drag, startPoint x: 115, startPoint y: 312, endPoint x: 141, endPoint y: 319, distance: 26.9
click at [141, 319] on div "Diggy Sistema de Gestão P premium ... Loja aberta Período gratuito até 09/10 Ac…" at bounding box center [476, 133] width 952 height 687
drag, startPoint x: 113, startPoint y: 309, endPoint x: 120, endPoint y: 304, distance: 8.9
click at [135, 312] on div "Diggy Sistema de Gestão P premium ... Loja aberta Período gratuito até 09/10 Ac…" at bounding box center [476, 133] width 952 height 687
drag, startPoint x: 114, startPoint y: 203, endPoint x: 94, endPoint y: 202, distance: 20.0
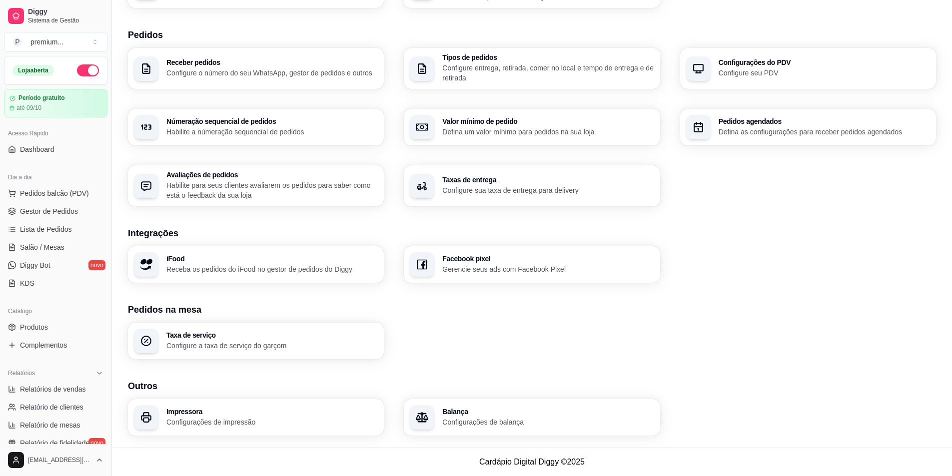
click at [94, 202] on div "Diggy Sistema de Gestão P premium ... Loja aberta Período gratuito até 09/10 Ac…" at bounding box center [55, 238] width 111 height 476
click at [78, 41] on button "P premium ..." at bounding box center [55, 42] width 103 height 20
click at [55, 102] on div "Criar Catálogo" at bounding box center [57, 99] width 110 height 16
click at [673, 358] on div "Taxa de serviço Configure a taxa de serviço do garçom" at bounding box center [532, 341] width 808 height 36
click at [32, 195] on span "Pedidos balcão (PDV)" at bounding box center [54, 193] width 69 height 10
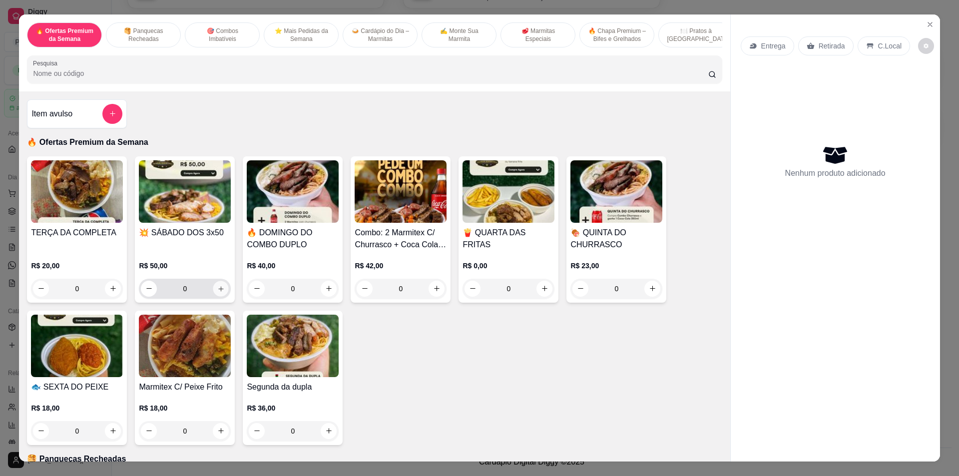
click at [219, 292] on icon "increase-product-quantity" at bounding box center [220, 288] width 7 height 7
type input "1"
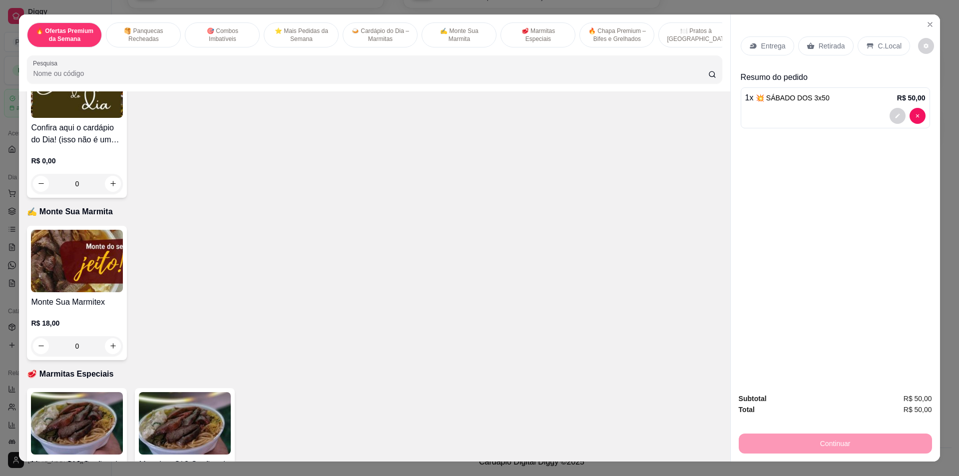
scroll to position [1349, 0]
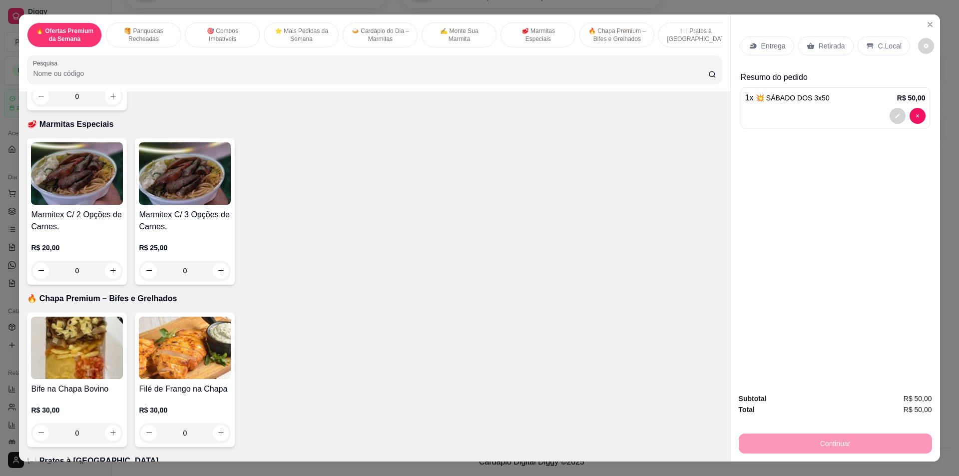
click at [770, 48] on p "Entrega" at bounding box center [774, 46] width 24 height 10
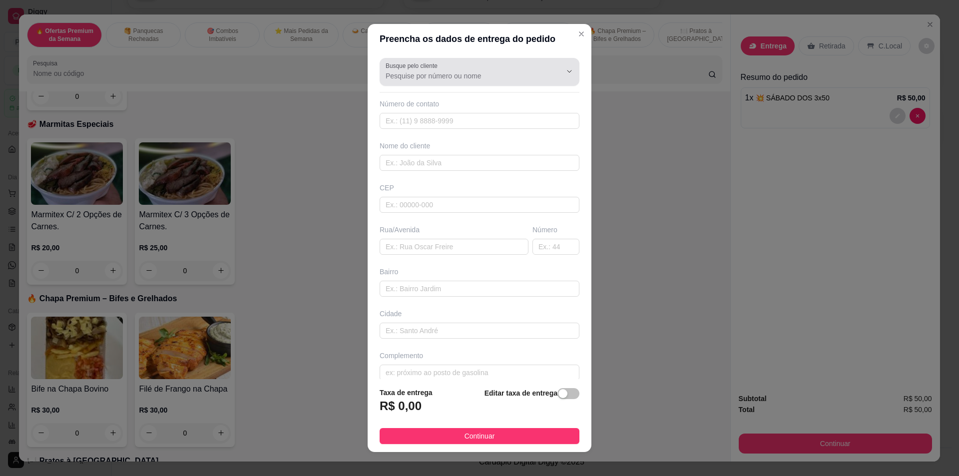
click at [410, 73] on input "Busque pelo cliente" at bounding box center [466, 76] width 160 height 10
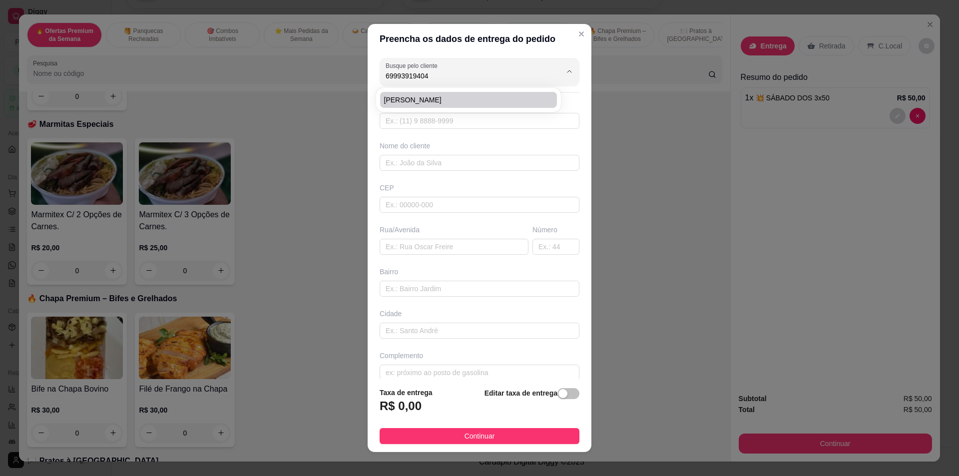
click at [417, 100] on span "[PERSON_NAME]" at bounding box center [463, 100] width 159 height 10
type input "[PERSON_NAME]"
type input "69993919404"
type input "[PERSON_NAME]"
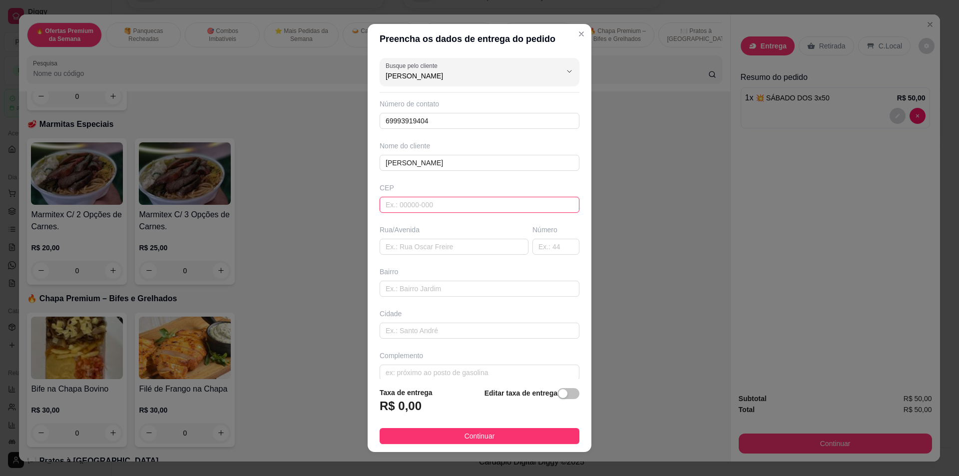
click at [397, 211] on input "text" at bounding box center [480, 205] width 200 height 16
type input "4"
type input "76870416"
type input "[GEOGRAPHIC_DATA]"
type input "Setor 03"
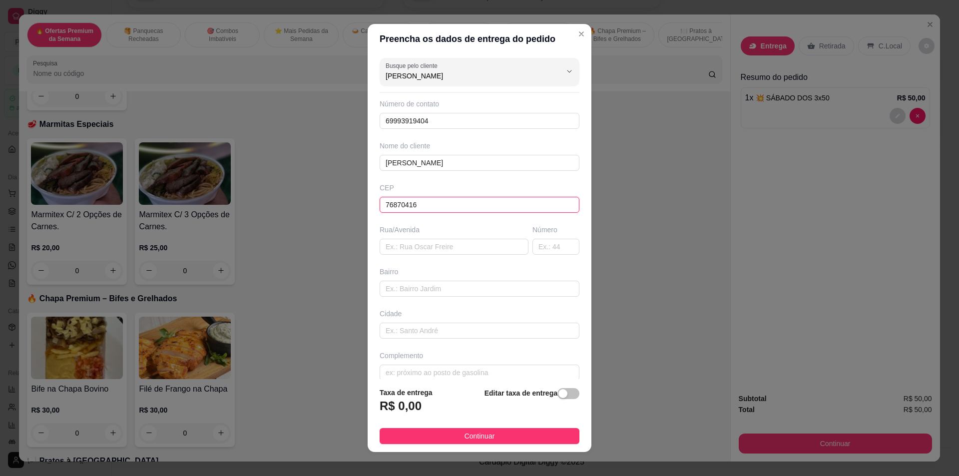
type input "Ariquemes"
type input "76870416"
click at [389, 223] on div "Busque pelo cliente [PERSON_NAME] Número de contato 69993919404 Nome do cliente…" at bounding box center [480, 217] width 224 height 326
click at [533, 251] on input "text" at bounding box center [556, 247] width 47 height 16
type input "5"
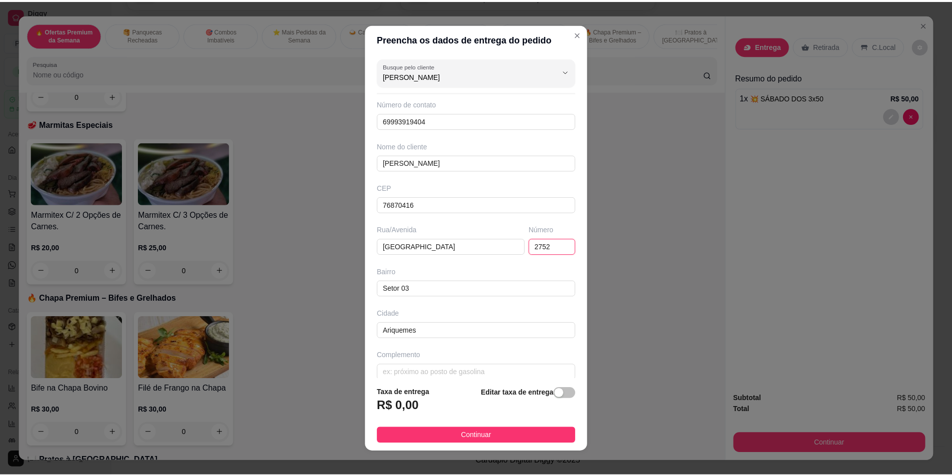
scroll to position [11, 0]
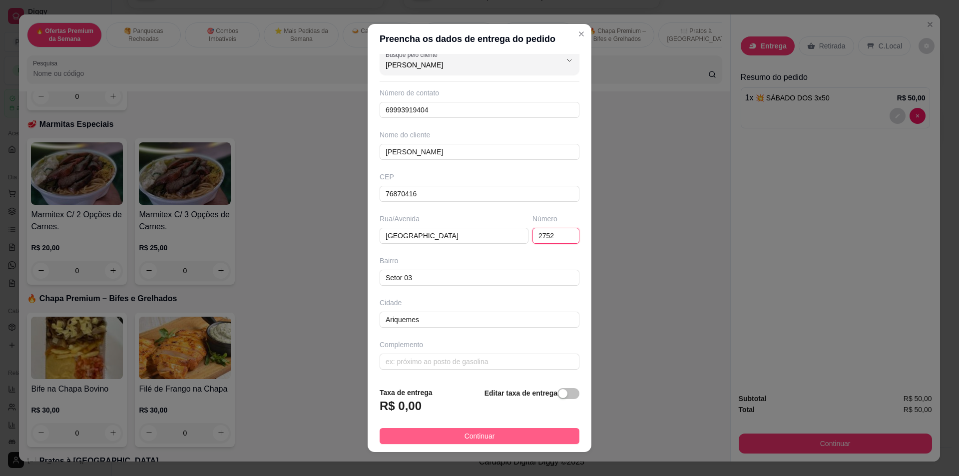
type input "2752"
click at [478, 434] on span "Continuar" at bounding box center [480, 436] width 30 height 11
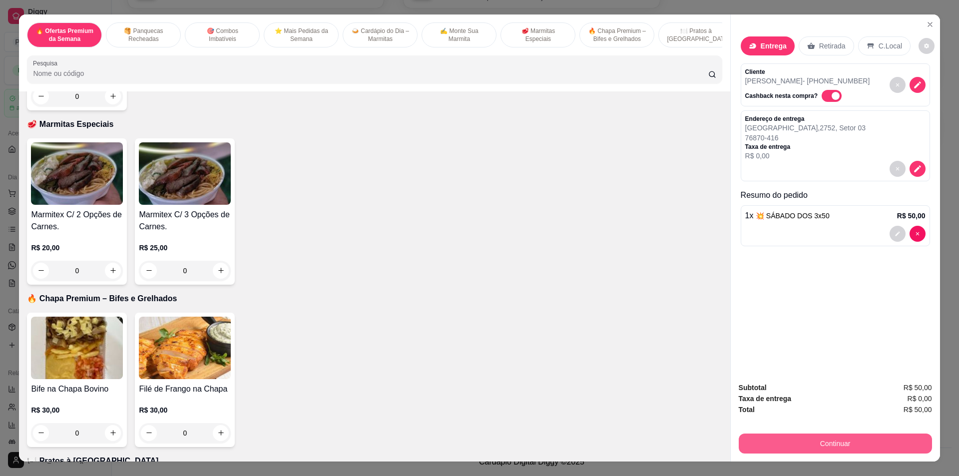
click at [840, 444] on button "Continuar" at bounding box center [835, 444] width 193 height 20
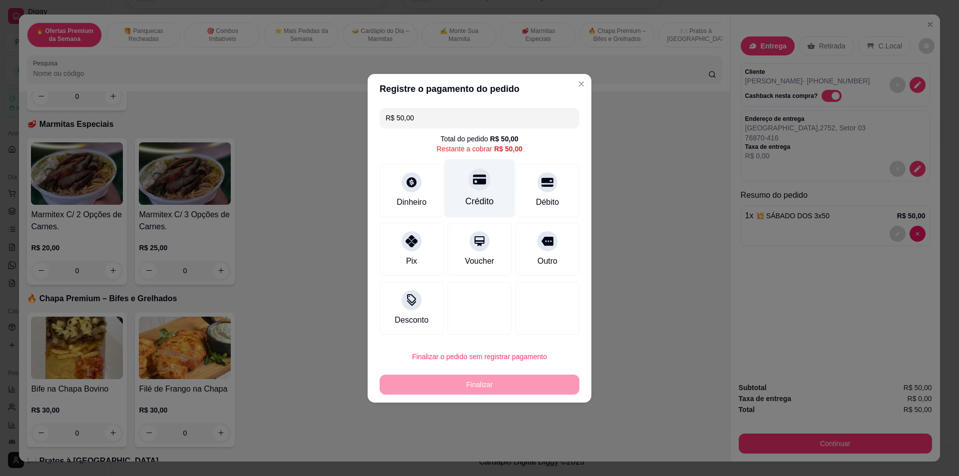
click at [492, 198] on div "Crédito" at bounding box center [480, 188] width 70 height 58
type input "R$ 0,00"
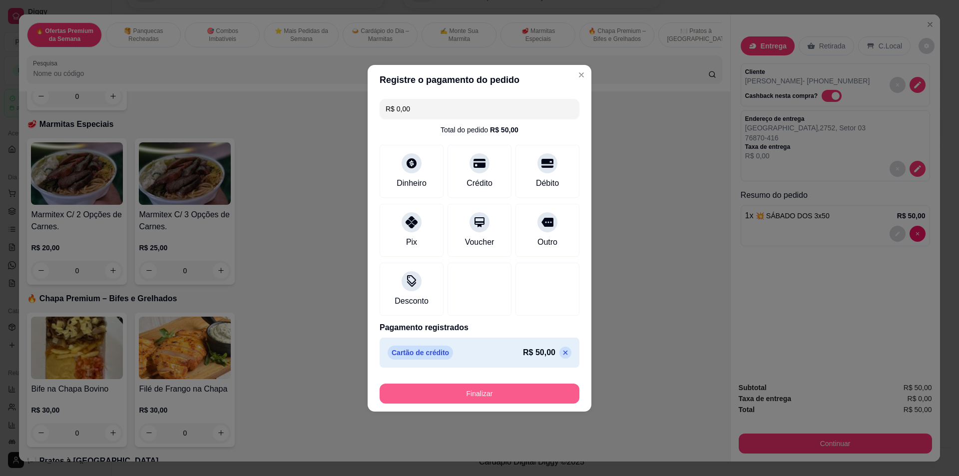
click at [491, 393] on button "Finalizar" at bounding box center [480, 394] width 200 height 20
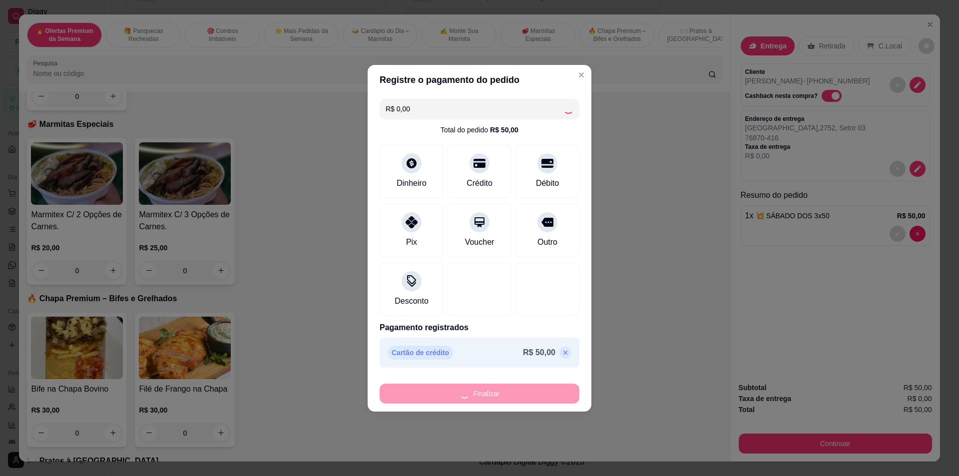
type input "0"
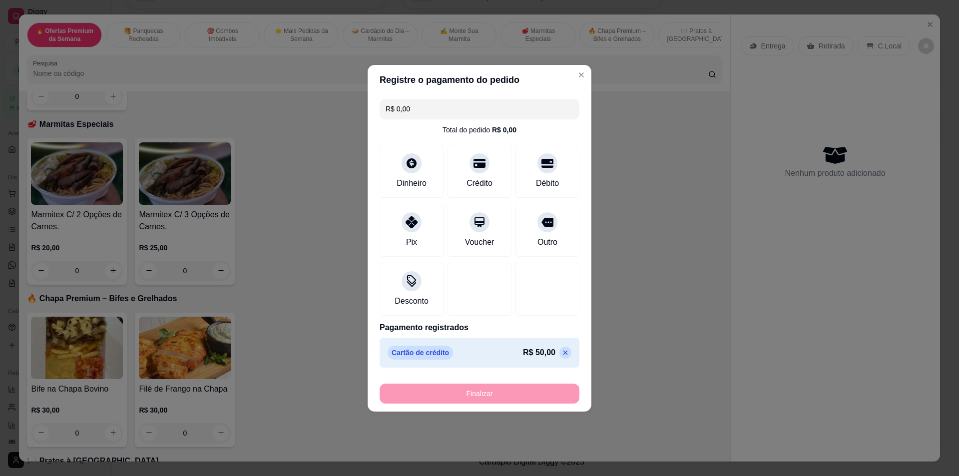
type input "-R$ 50,00"
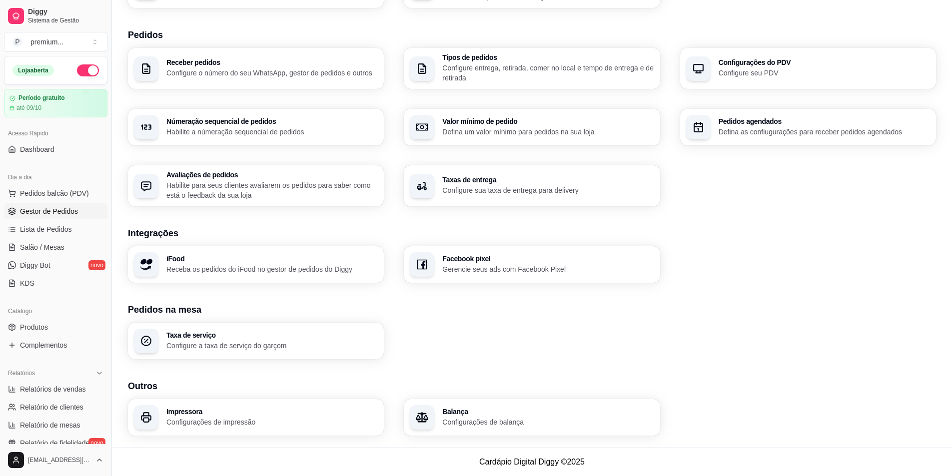
click at [62, 213] on span "Gestor de Pedidos" at bounding box center [49, 211] width 58 height 10
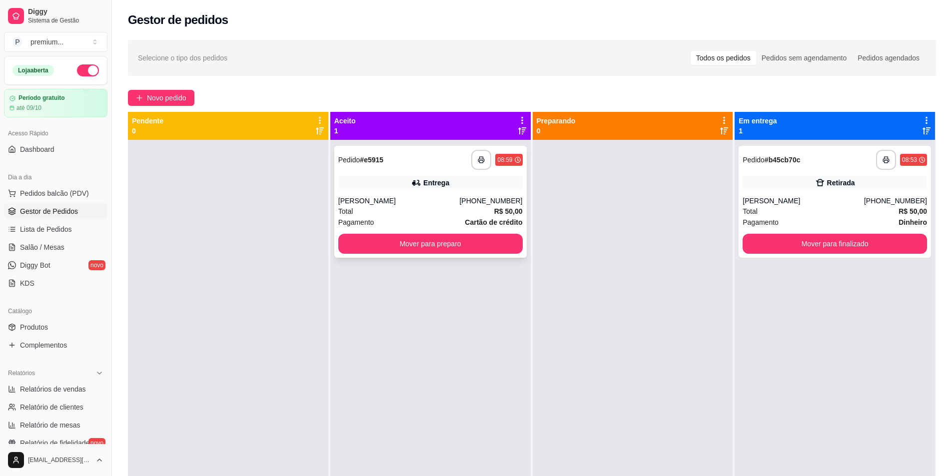
click at [414, 188] on div "Entrega" at bounding box center [430, 183] width 184 height 14
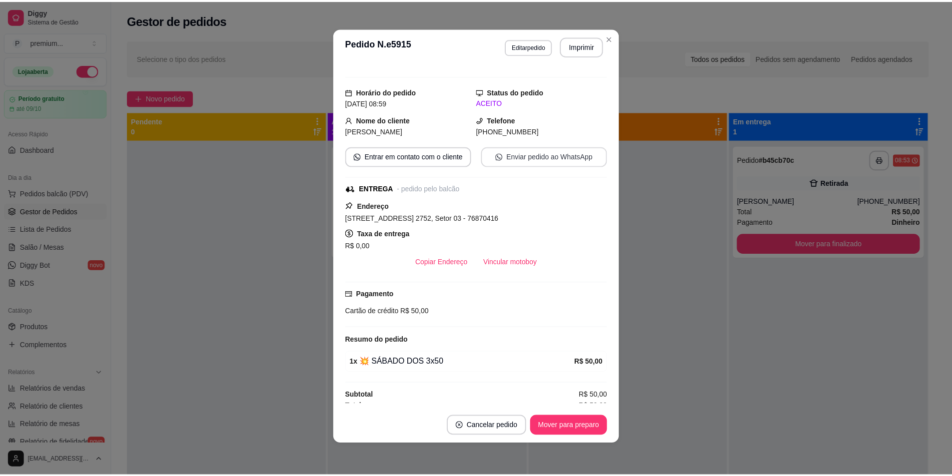
scroll to position [22, 0]
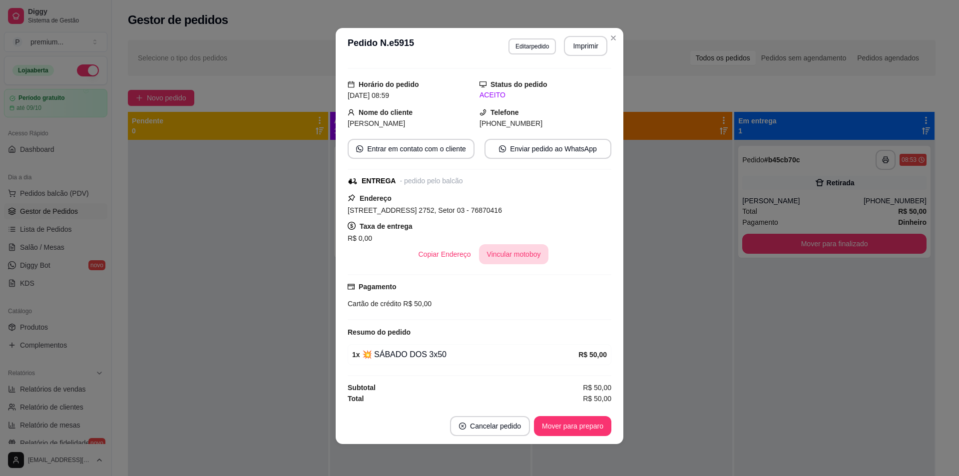
click at [506, 248] on button "Vincular motoboy" at bounding box center [514, 254] width 70 height 20
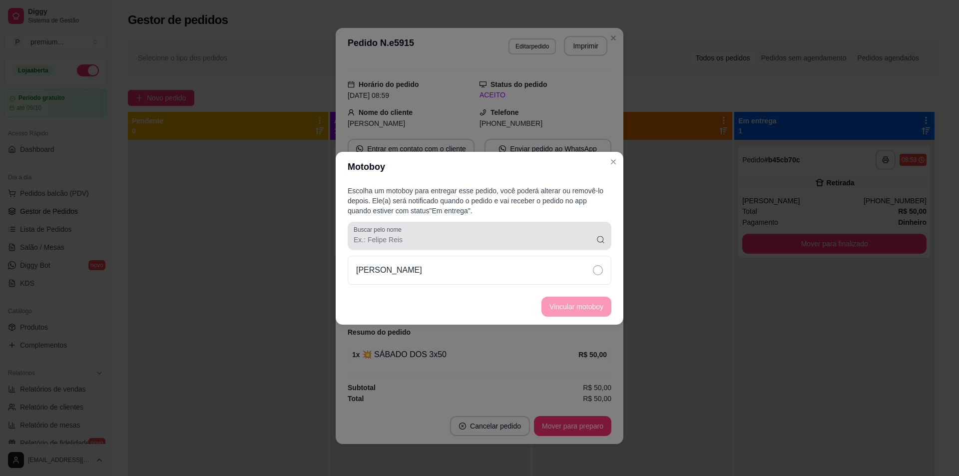
click at [536, 248] on div "Buscar pelo nome" at bounding box center [480, 236] width 264 height 28
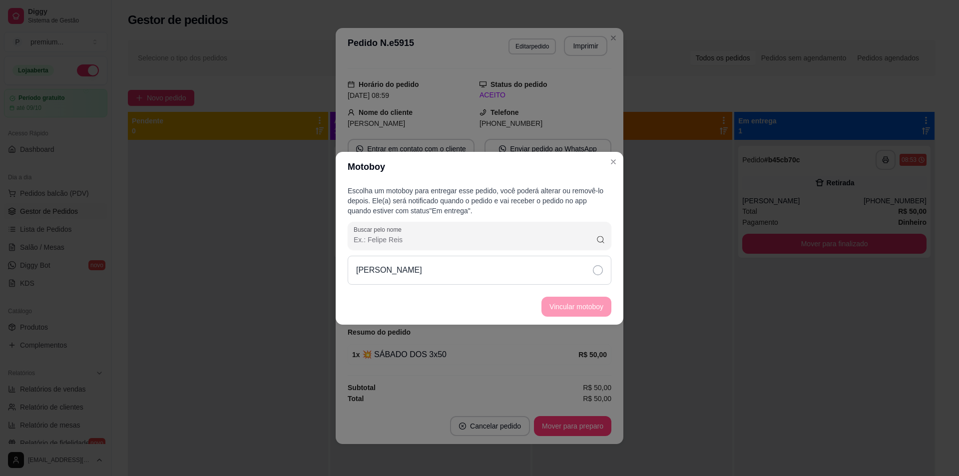
click at [492, 279] on div "[PERSON_NAME]" at bounding box center [480, 270] width 264 height 29
click at [575, 299] on button "Vincular motoboy" at bounding box center [577, 306] width 68 height 19
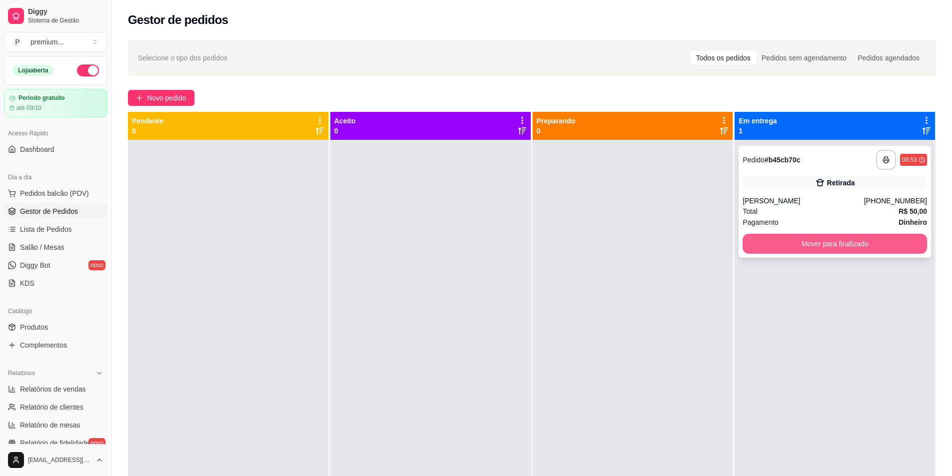
click at [783, 238] on button "Mover para finalizado" at bounding box center [835, 244] width 184 height 20
